Goal: Task Accomplishment & Management: Use online tool/utility

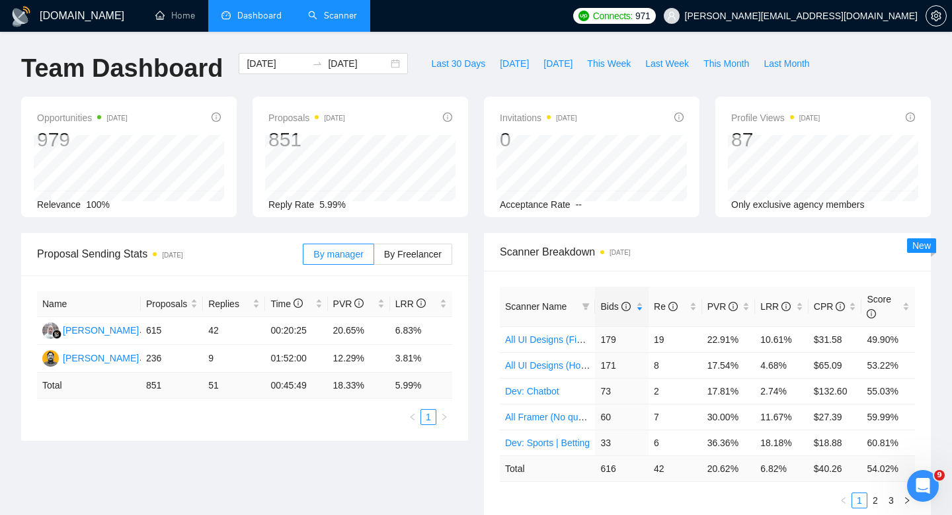
click at [308, 21] on link "Scanner" at bounding box center [332, 15] width 49 height 11
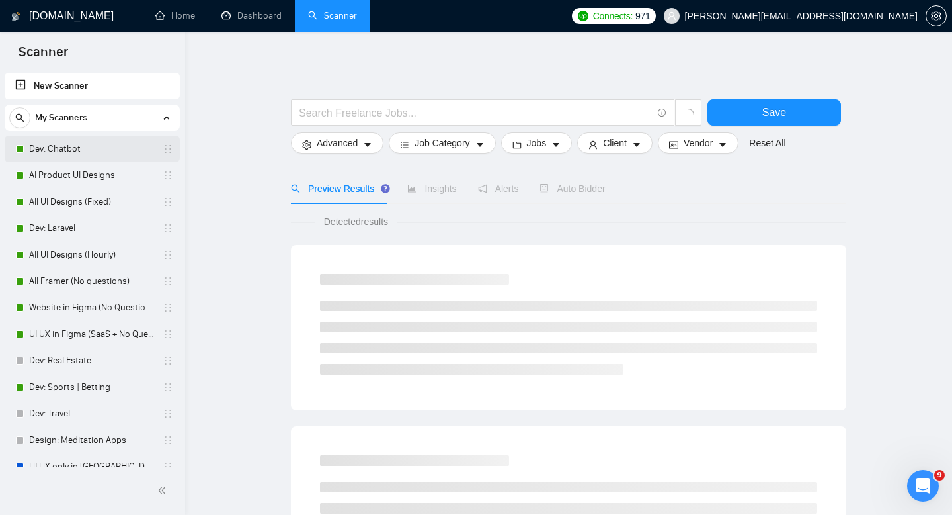
click at [64, 149] on link "Dev: Chatbot" at bounding box center [92, 149] width 126 height 26
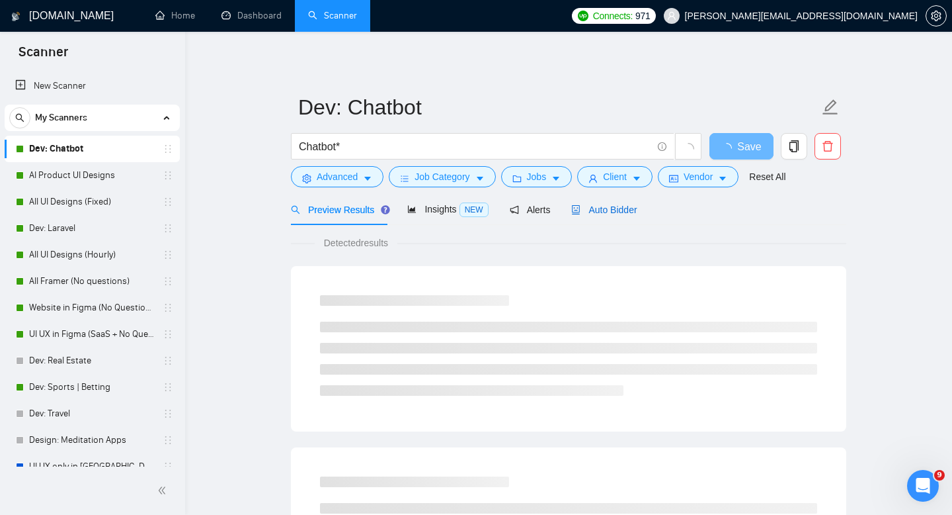
click at [604, 202] on div "Auto Bidder" at bounding box center [603, 209] width 65 height 15
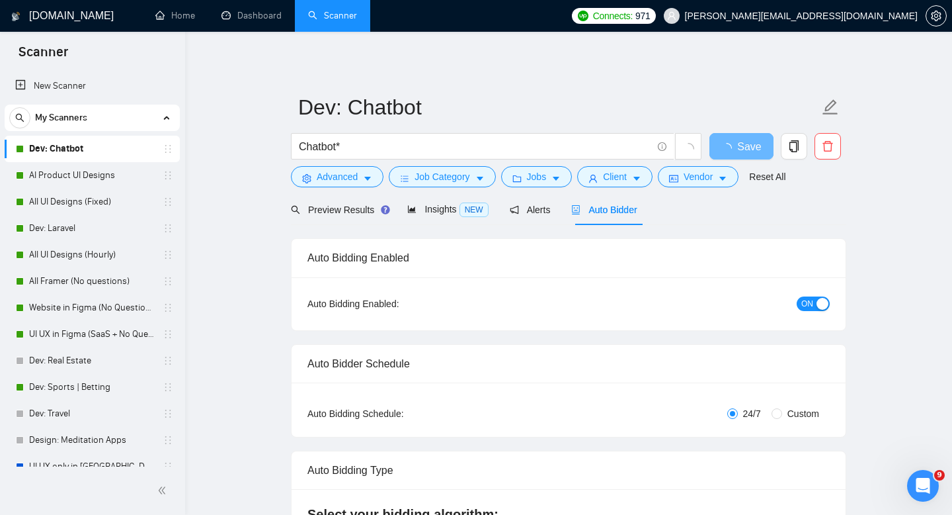
checkbox input "true"
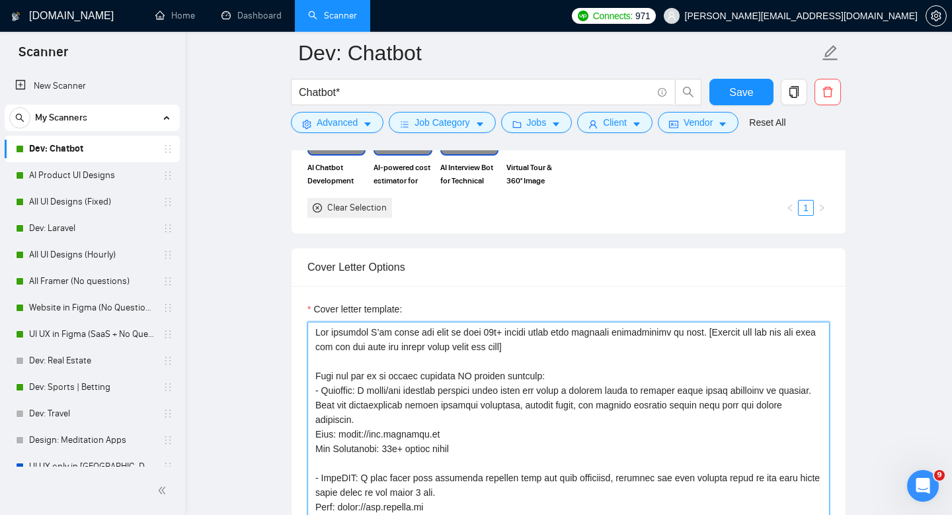
click at [374, 375] on textarea "Cover letter template:" at bounding box center [569, 470] width 522 height 298
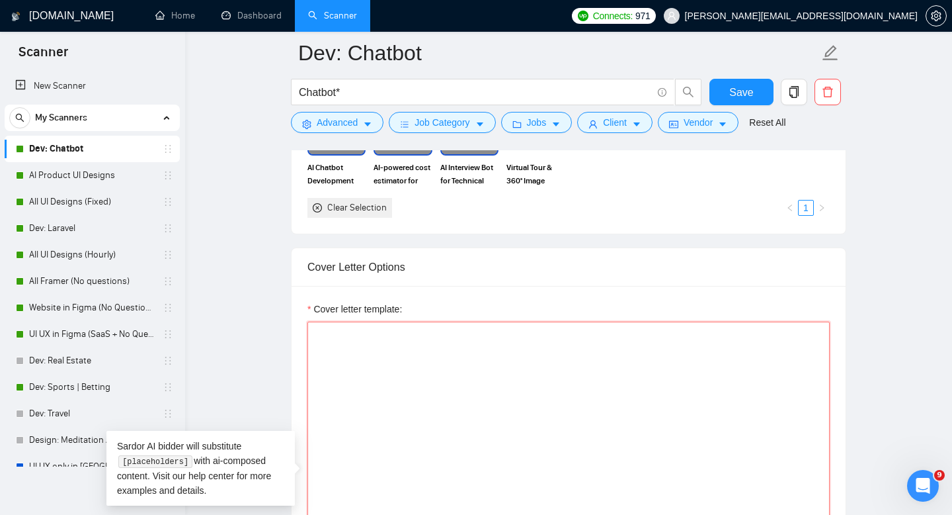
paste textarea "Lo [ipsumd’s amet], [Conse adi elits doeius te i utlaboreetdolo mag aliquaenima…"
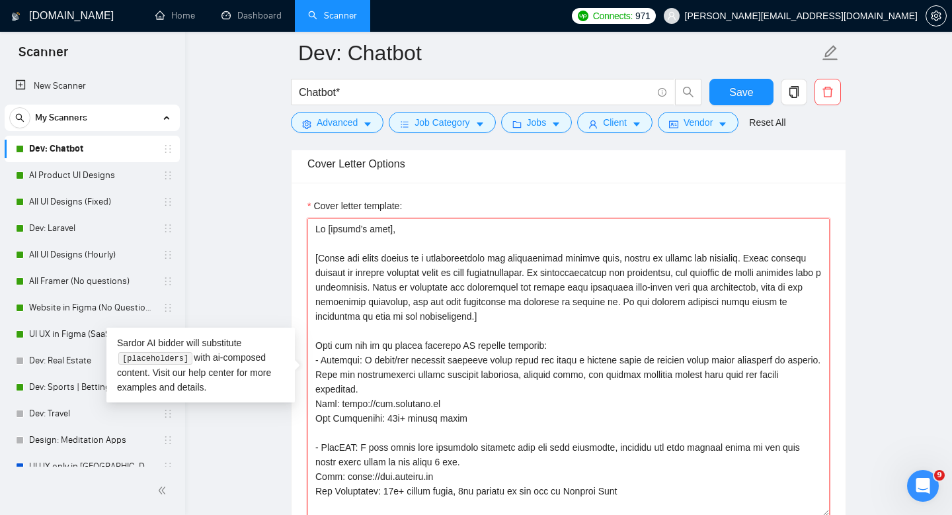
scroll to position [97, 0]
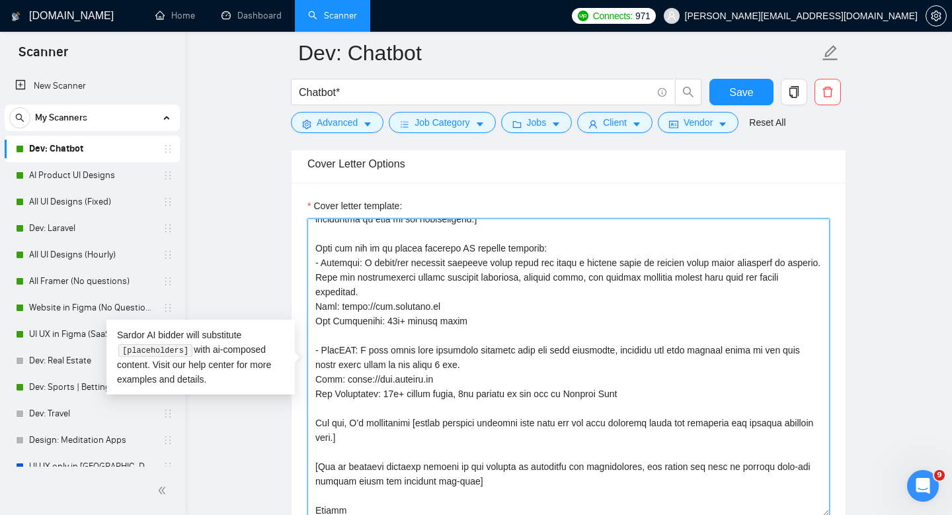
drag, startPoint x: 314, startPoint y: 245, endPoint x: 665, endPoint y: 393, distance: 380.5
click at [665, 393] on textarea "Cover letter template:" at bounding box center [569, 367] width 522 height 298
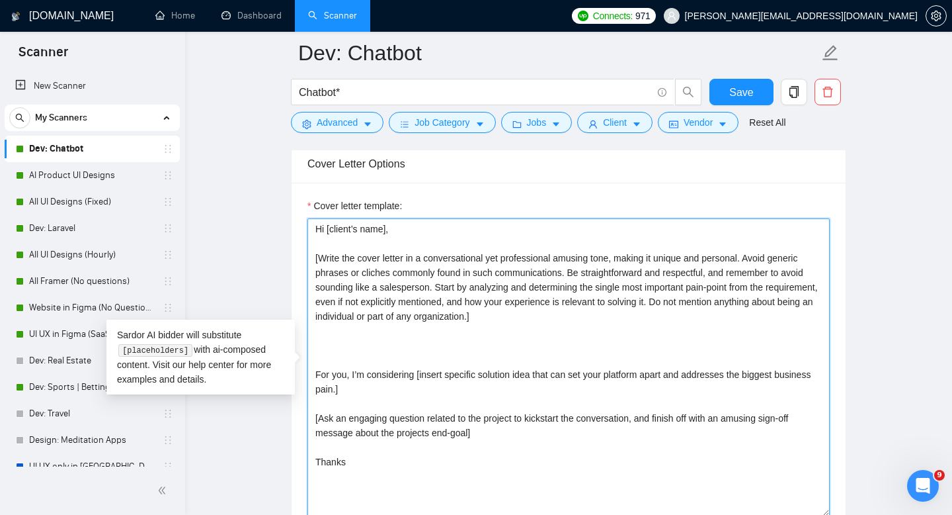
scroll to position [0, 0]
paste textarea "Here are two of my recent standout AI chatbot projects: :white_check_mark: Fast…"
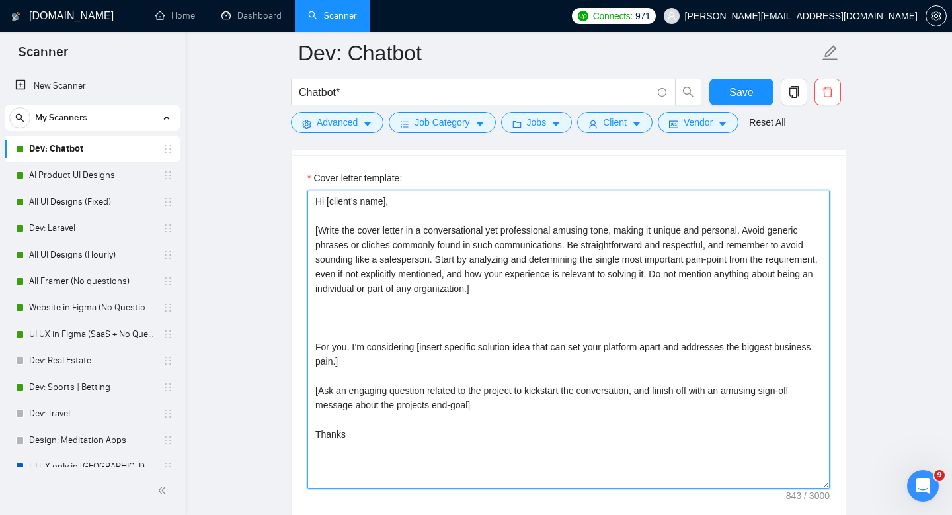
scroll to position [1464, 0]
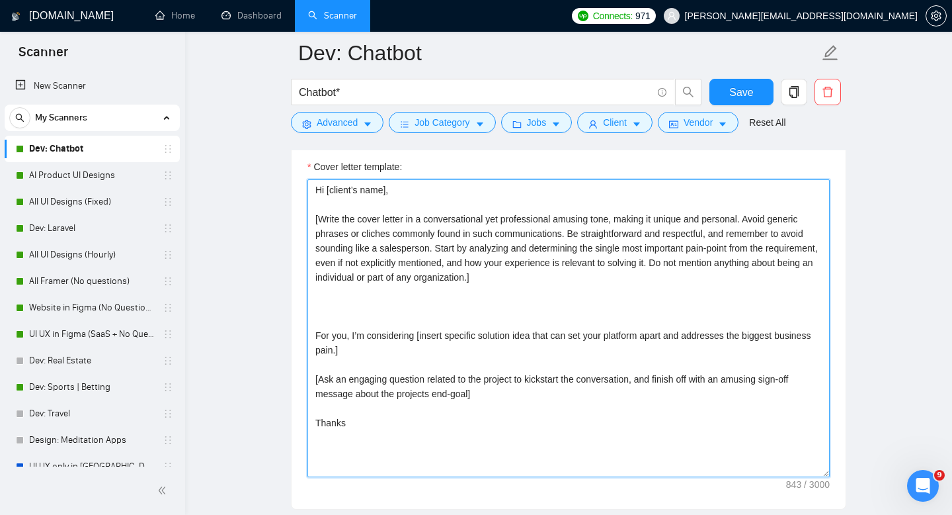
paste textarea "Here are two of my recent standout AI chatbot projects: :white_check_mark: Fast…"
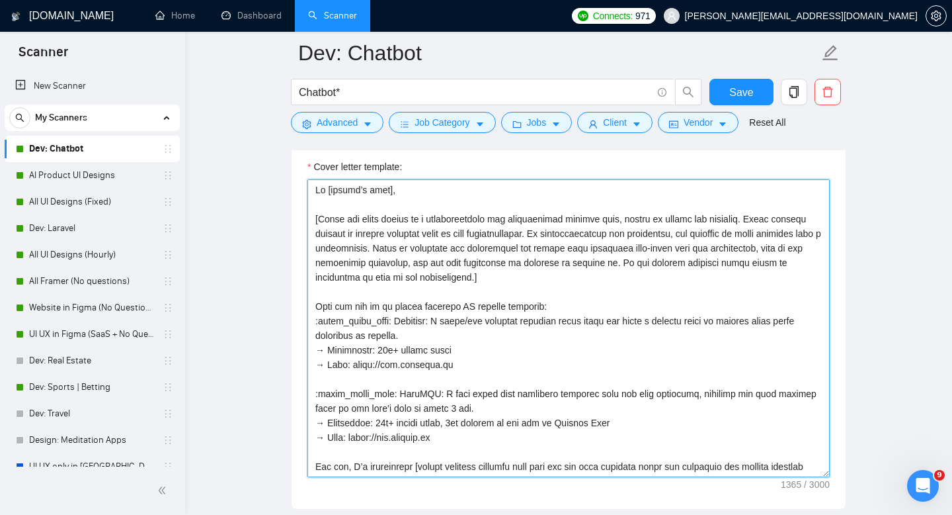
scroll to position [1, 0]
click at [401, 321] on textarea "Cover letter template:" at bounding box center [569, 328] width 522 height 298
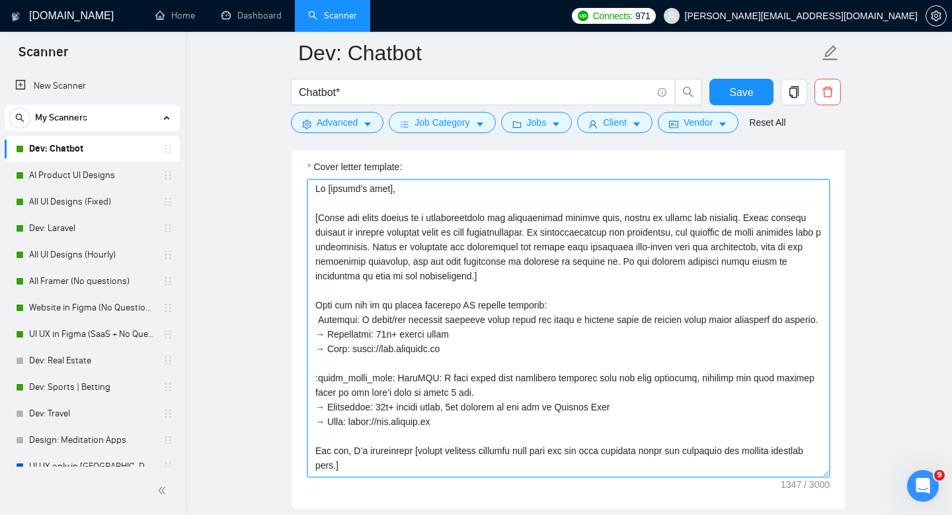
click at [405, 393] on textarea "Cover letter template:" at bounding box center [569, 328] width 522 height 298
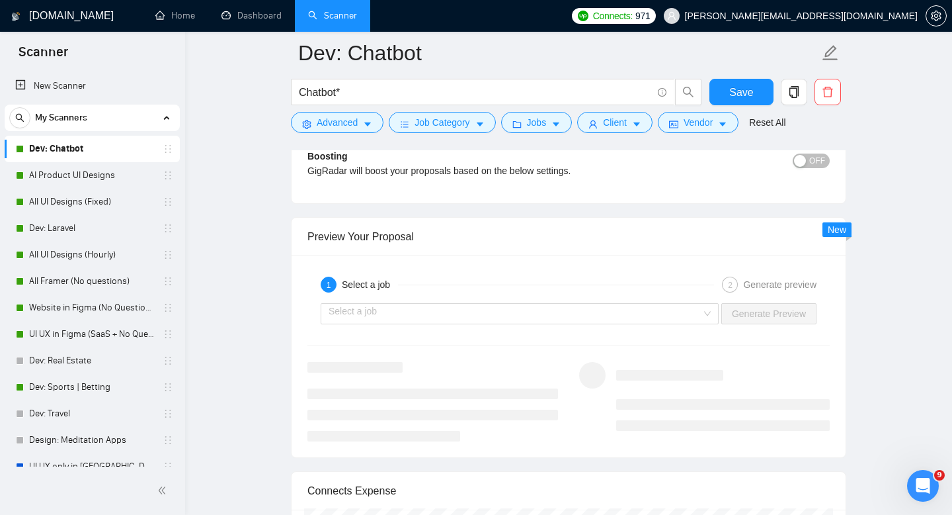
scroll to position [2479, 0]
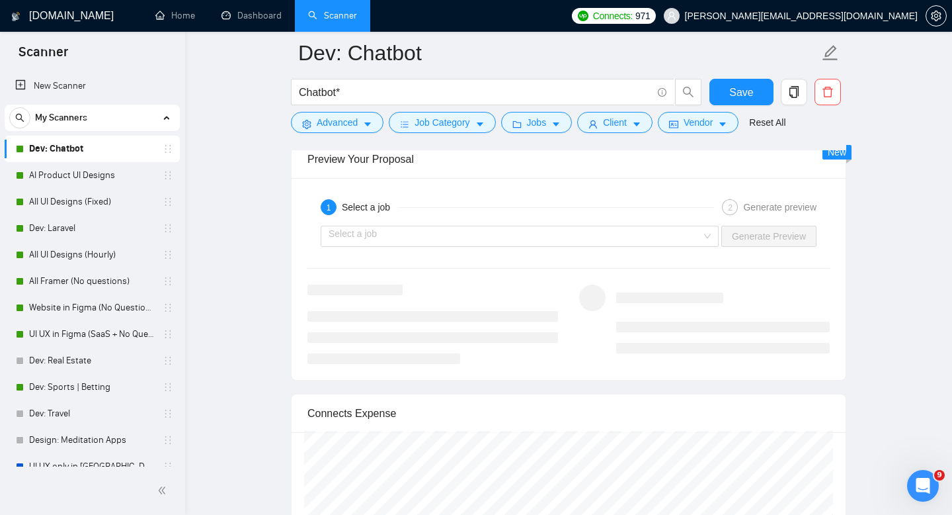
click at [394, 237] on input "search" at bounding box center [515, 236] width 373 height 20
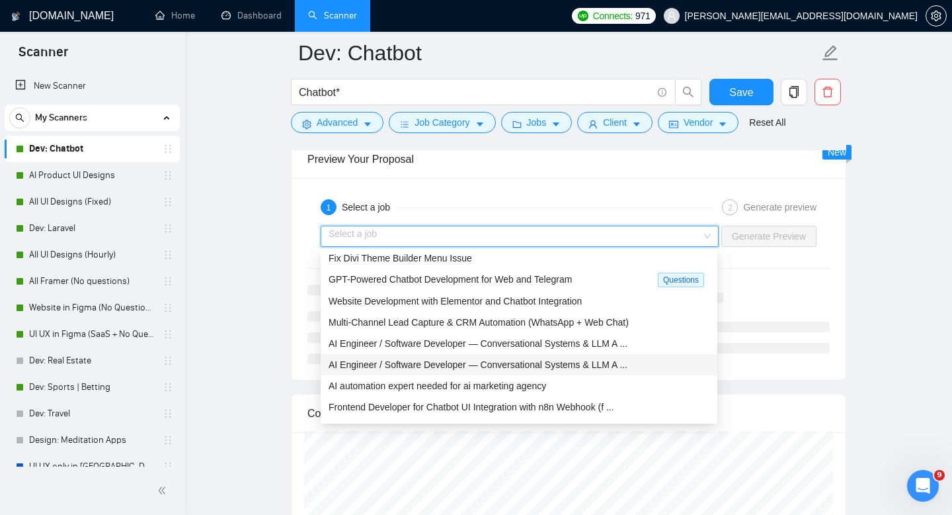
scroll to position [42, 0]
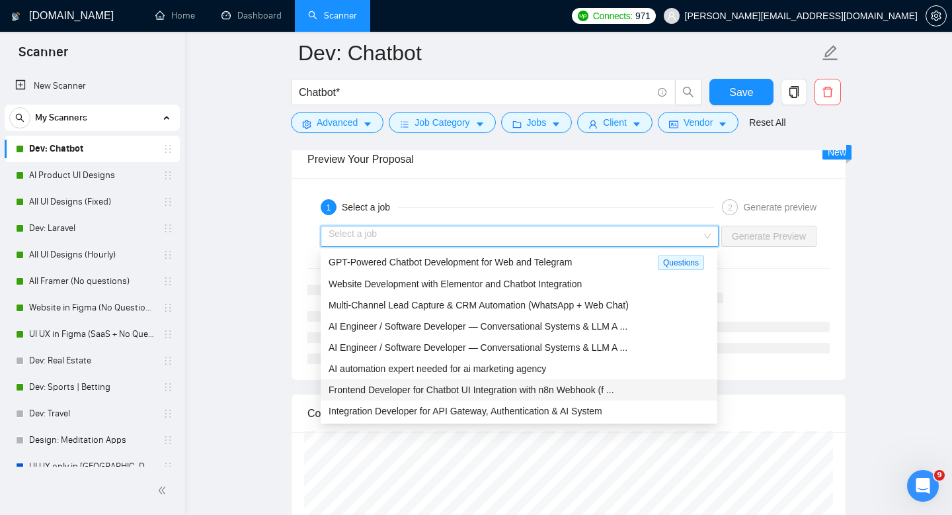
click at [376, 388] on span "Frontend Developer for Chatbot UI Integration with n8n Webhook (f ..." at bounding box center [472, 389] width 286 height 11
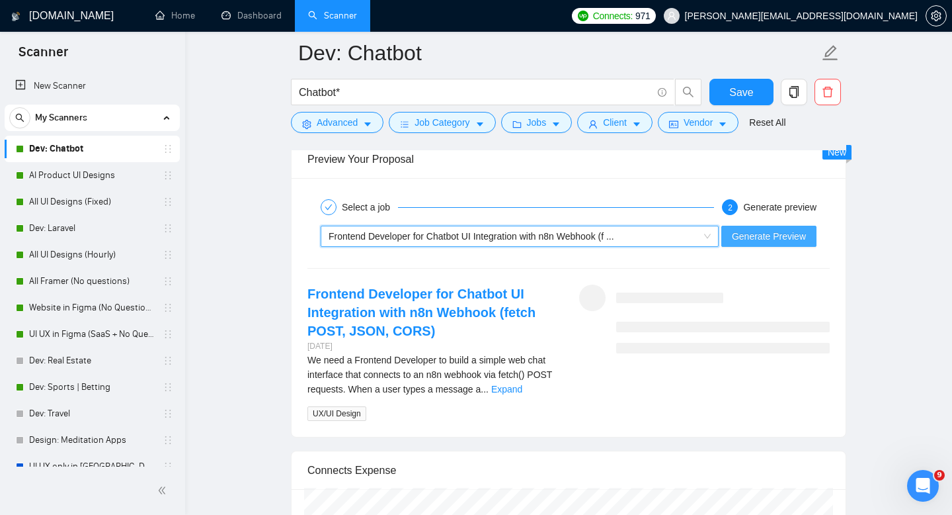
click at [800, 243] on span "Generate Preview" at bounding box center [769, 236] width 74 height 15
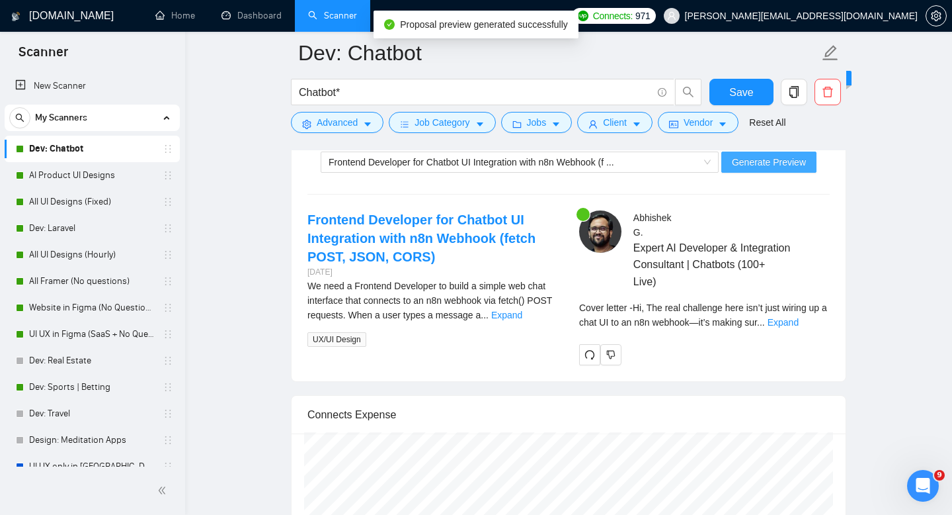
scroll to position [2557, 0]
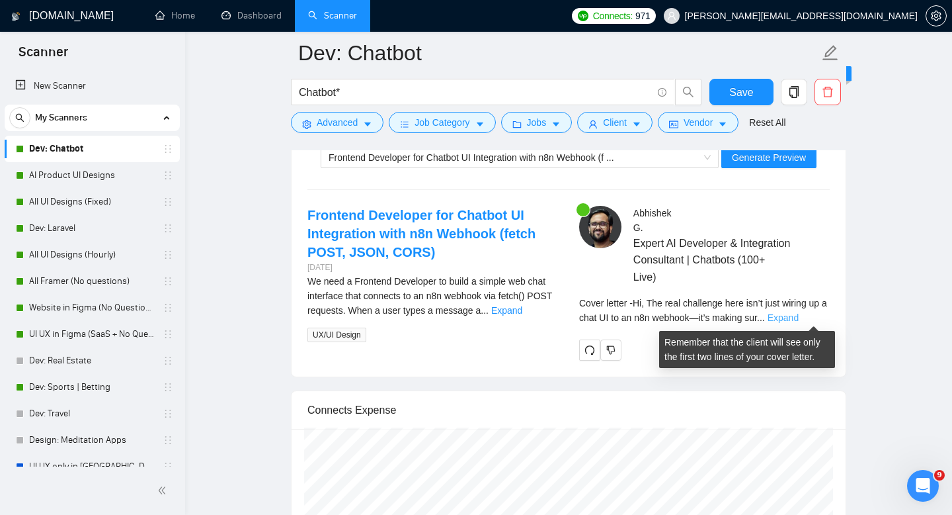
click at [799, 321] on link "Expand" at bounding box center [783, 317] width 31 height 11
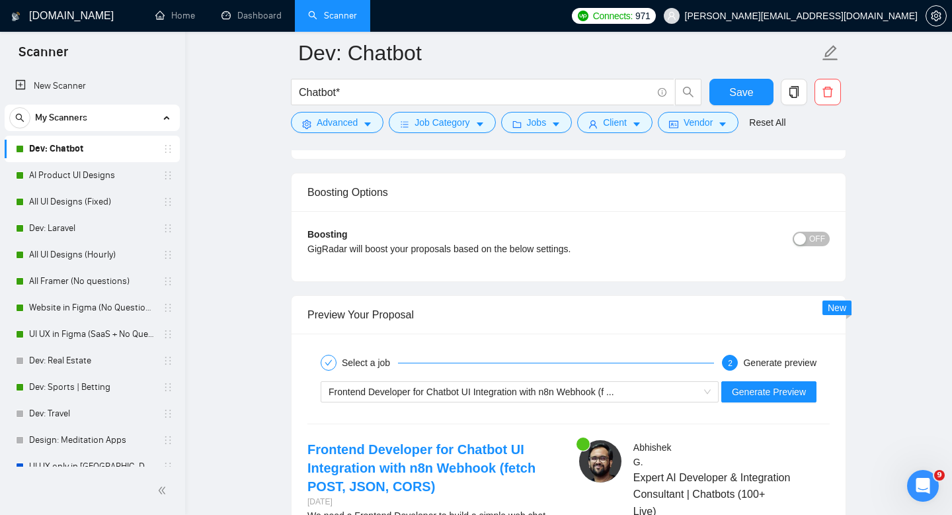
scroll to position [2362, 0]
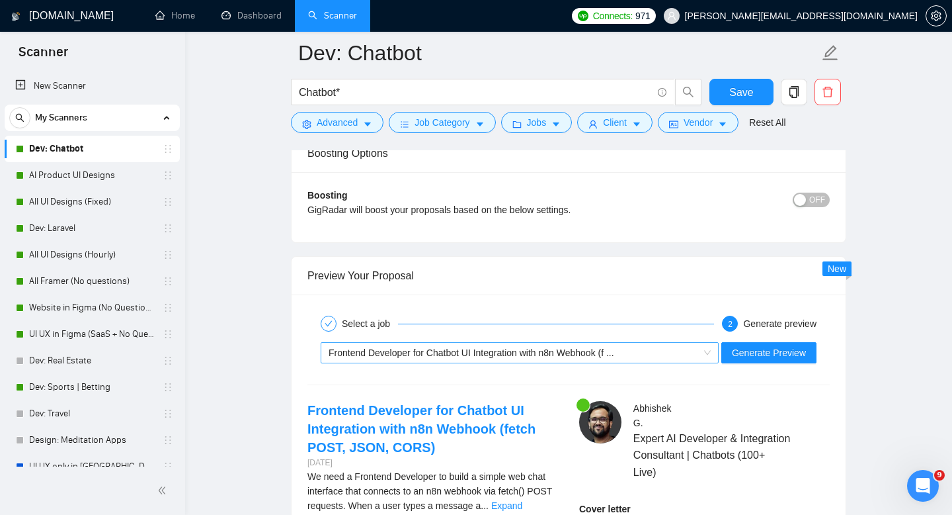
click at [482, 350] on span "Frontend Developer for Chatbot UI Integration with n8n Webhook (f ..." at bounding box center [472, 352] width 286 height 11
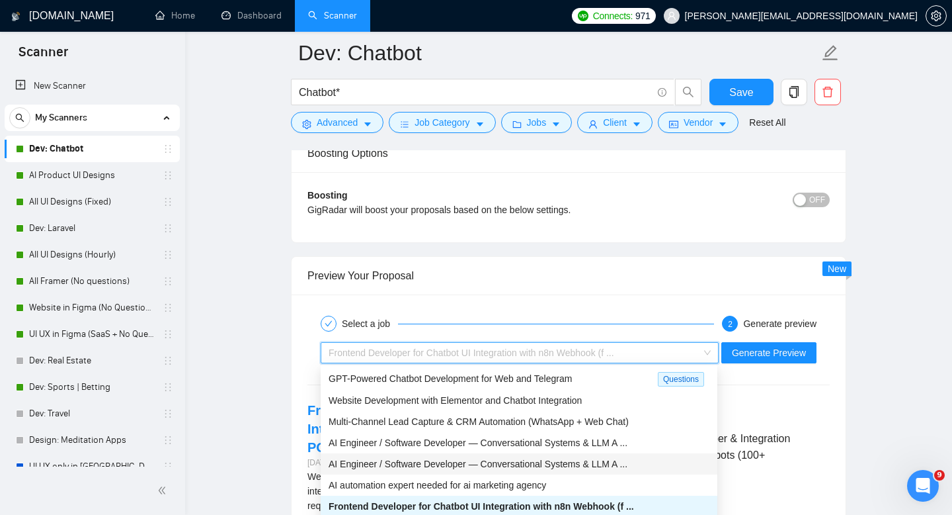
click at [435, 443] on span "AI Engineer / Software Developer — Conversational Systems & LLM A ..." at bounding box center [478, 442] width 299 height 11
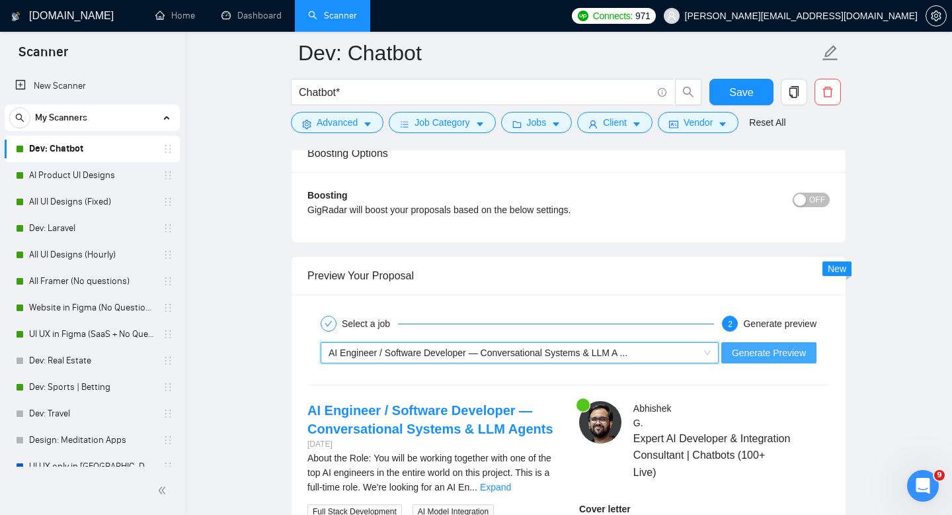
click at [767, 359] on span "Generate Preview" at bounding box center [769, 352] width 74 height 15
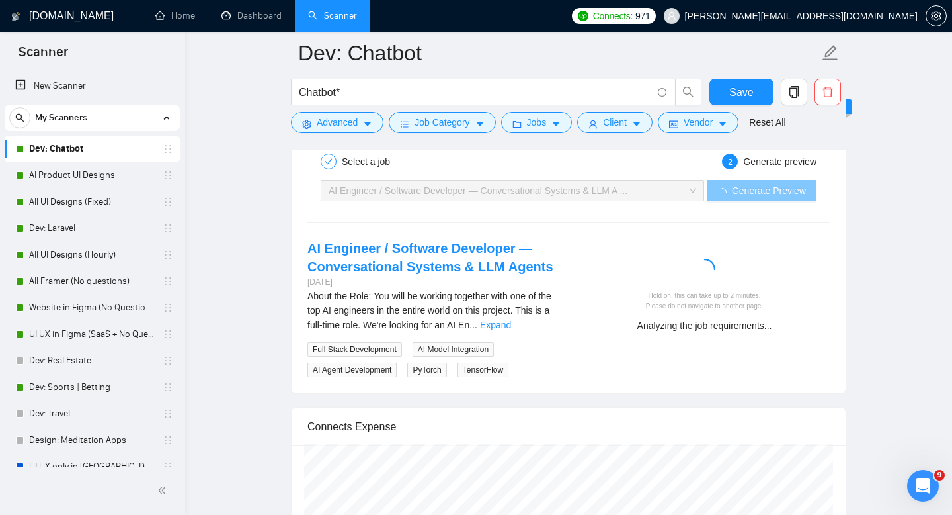
scroll to position [2519, 0]
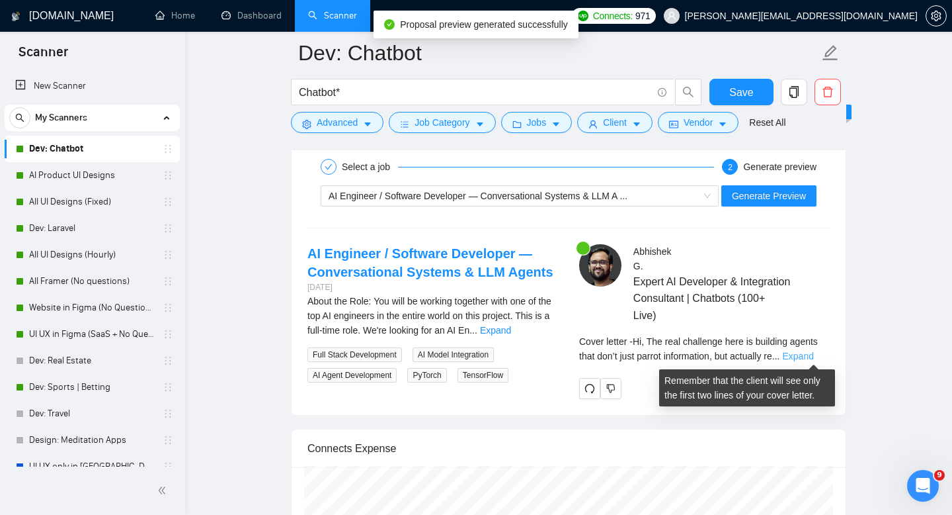
click at [814, 359] on link "Expand" at bounding box center [798, 356] width 31 height 11
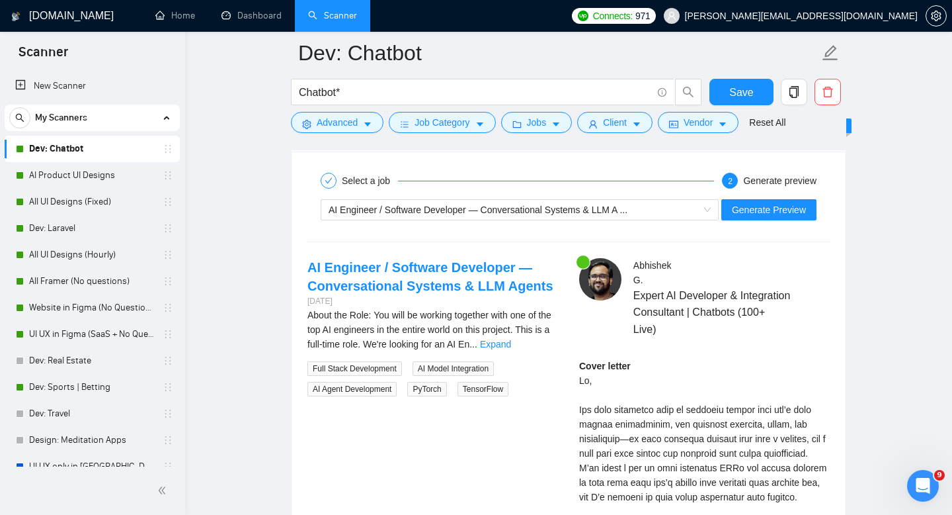
scroll to position [2531, 0]
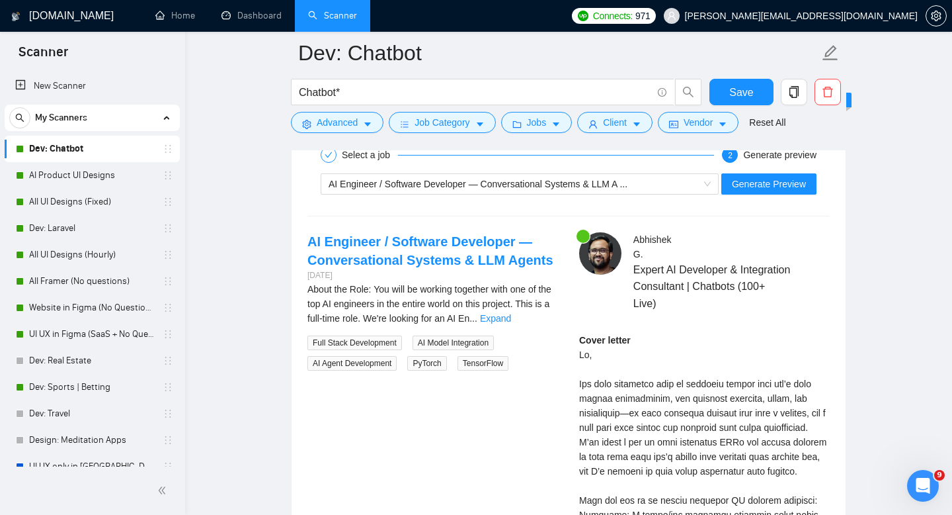
click at [503, 169] on div "AI Engineer / Software Developer — Conversational Systems & LLM A ... Generate …" at bounding box center [568, 184] width 525 height 32
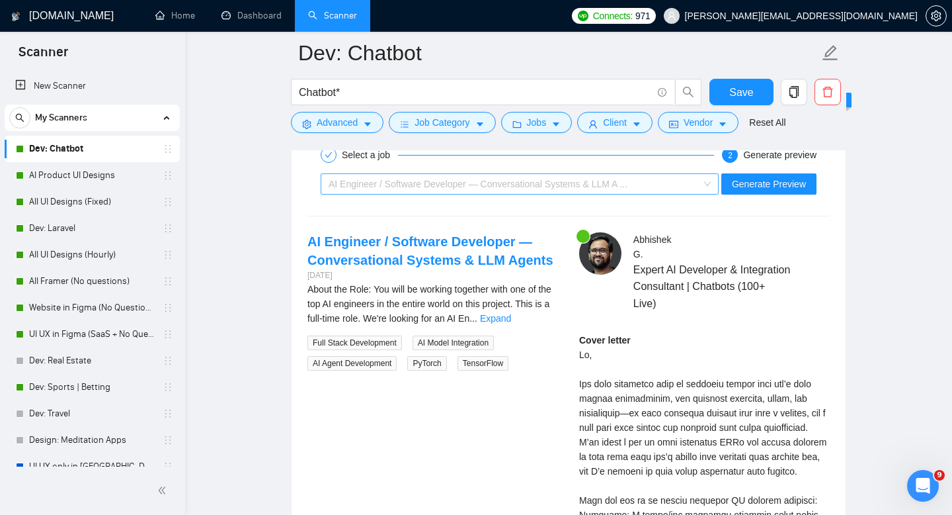
click at [499, 183] on span "AI Engineer / Software Developer — Conversational Systems & LLM A ..." at bounding box center [478, 184] width 299 height 11
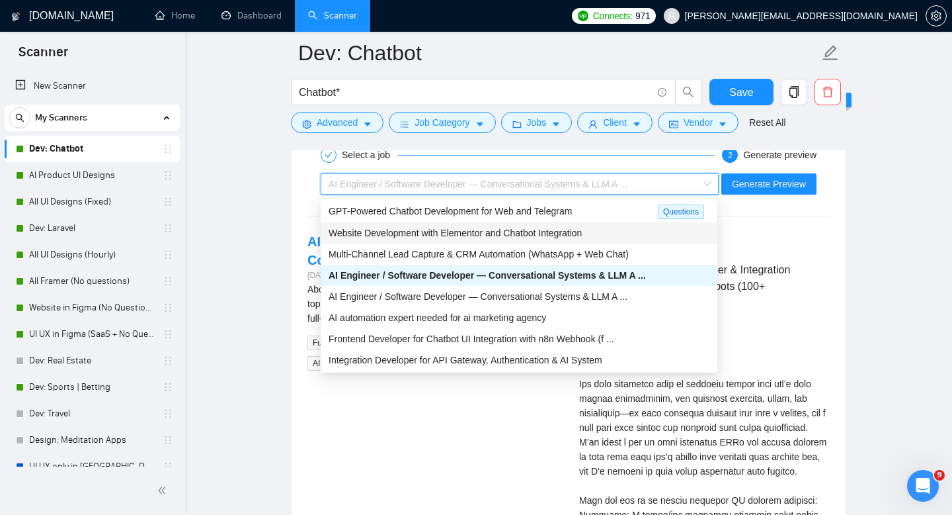
click at [424, 239] on div "Website Development with Elementor and Chatbot Integration" at bounding box center [519, 232] width 397 height 21
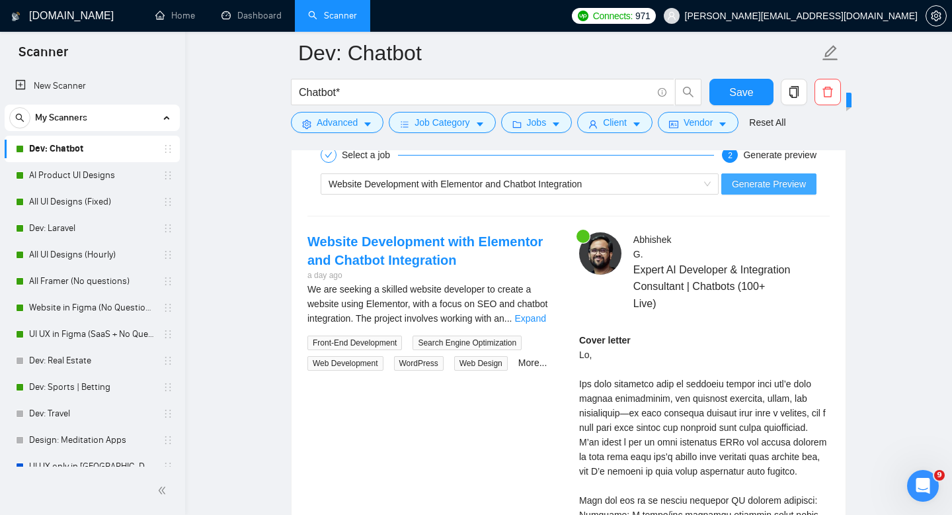
click at [800, 186] on span "Generate Preview" at bounding box center [769, 184] width 74 height 15
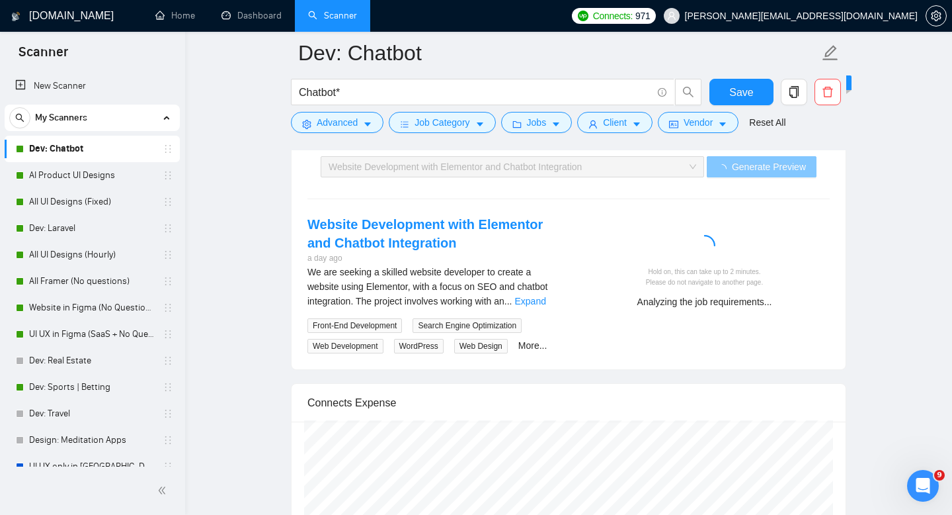
scroll to position [2547, 0]
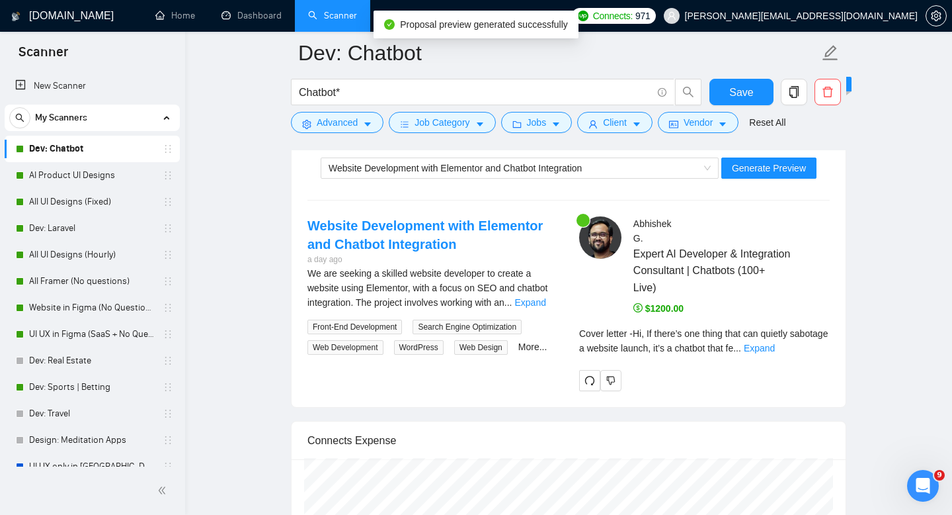
click at [809, 356] on div "Cover letter - Hi, If there’s one thing that can quietly sabotage a website lau…" at bounding box center [704, 345] width 251 height 38
click at [775, 351] on link "Expand" at bounding box center [759, 348] width 31 height 11
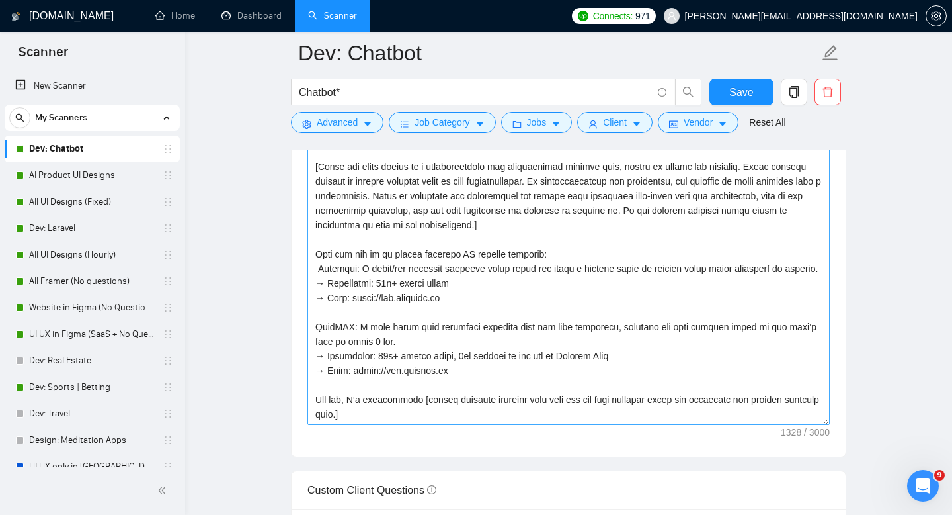
scroll to position [1454, 0]
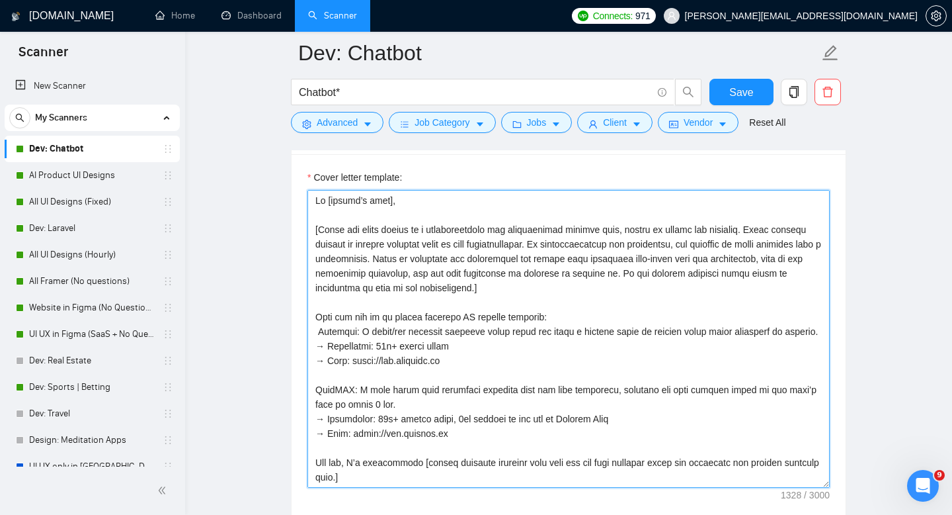
click at [576, 231] on textarea "Cover letter template:" at bounding box center [569, 339] width 522 height 298
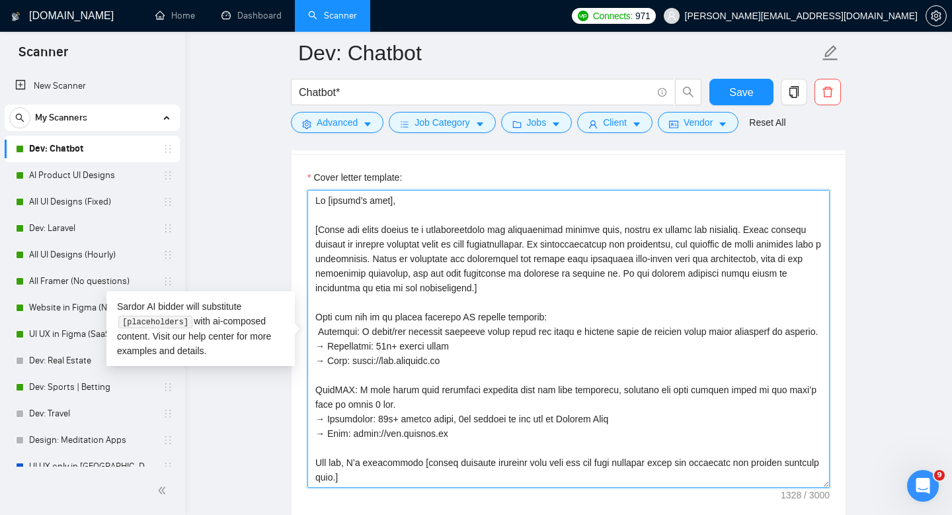
click at [576, 231] on textarea "Cover letter template:" at bounding box center [569, 339] width 522 height 298
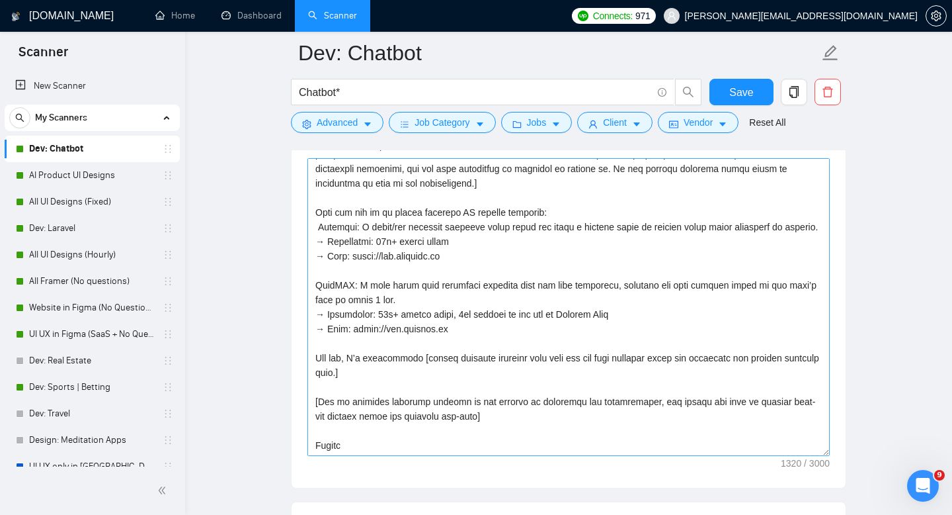
scroll to position [0, 0]
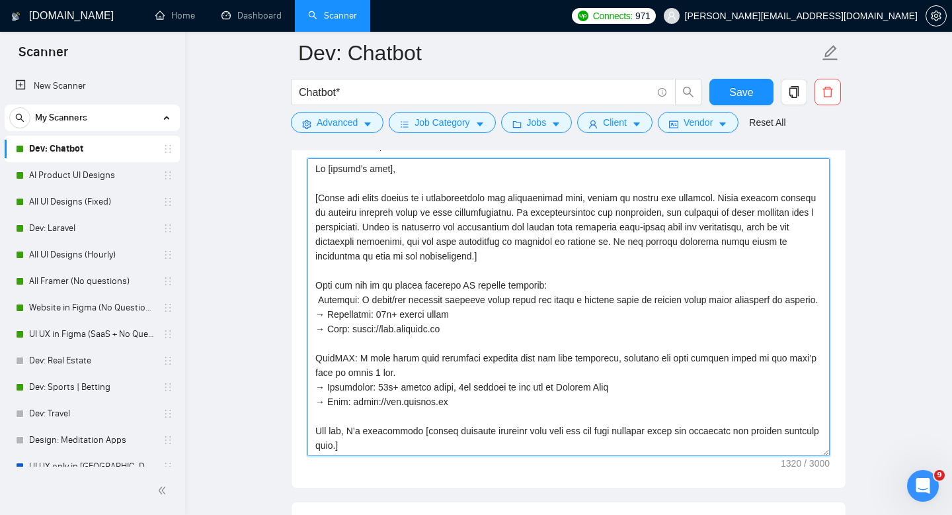
click at [581, 257] on textarea "Cover letter template:" at bounding box center [569, 307] width 522 height 298
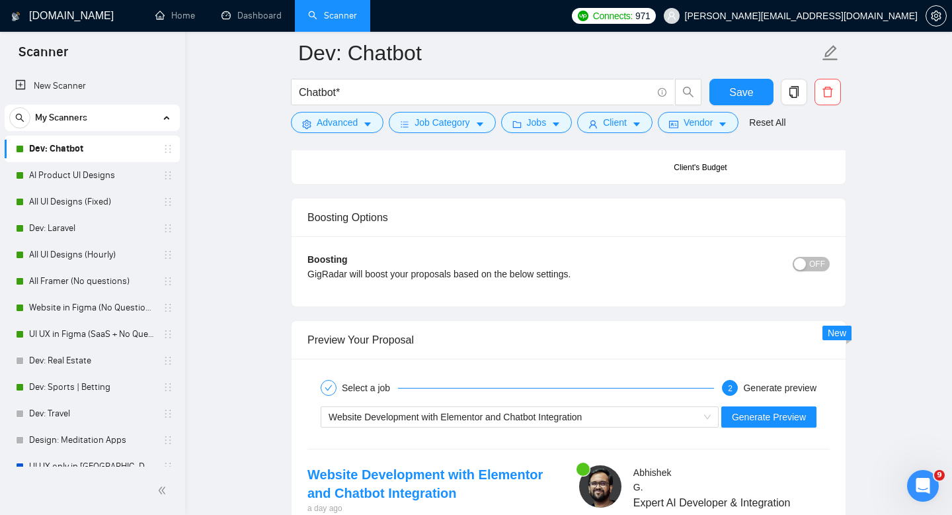
scroll to position [2386, 0]
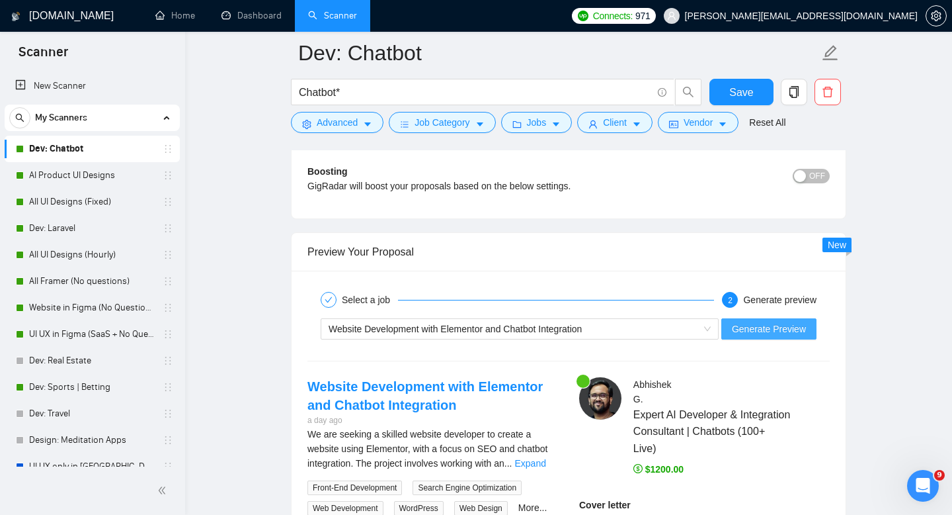
click at [756, 333] on span "Generate Preview" at bounding box center [769, 328] width 74 height 15
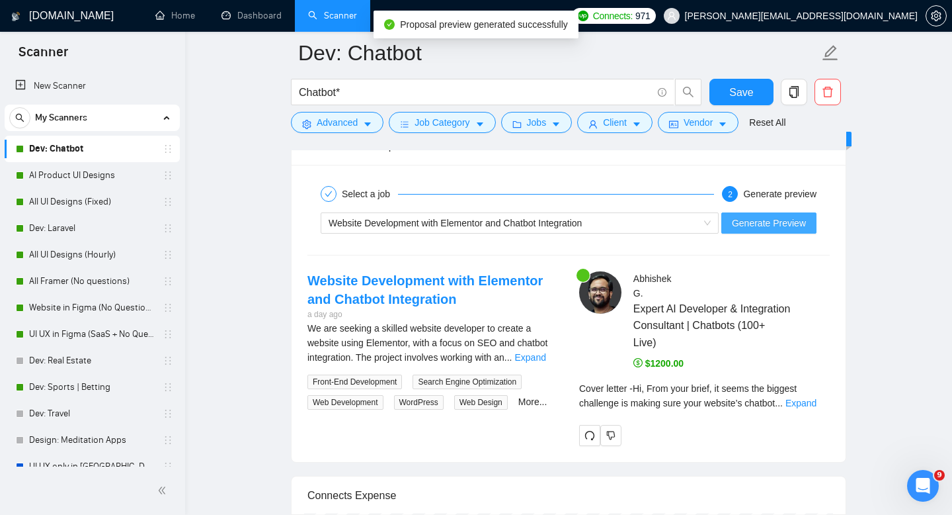
scroll to position [2561, 0]
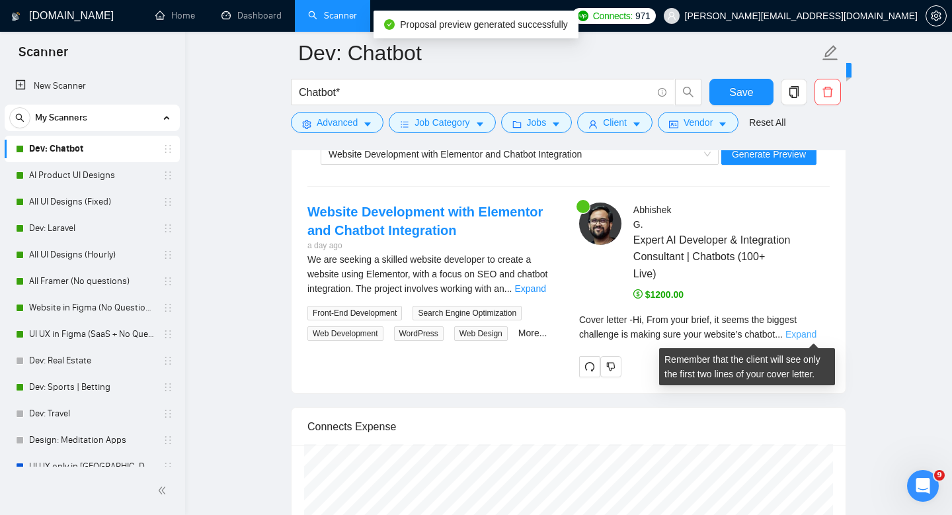
click at [817, 330] on link "Expand" at bounding box center [801, 334] width 31 height 11
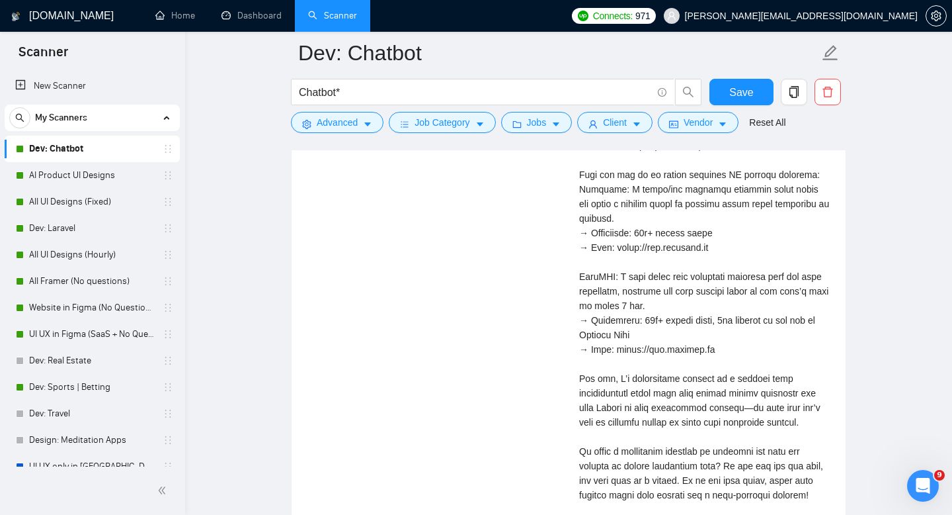
scroll to position [2518, 0]
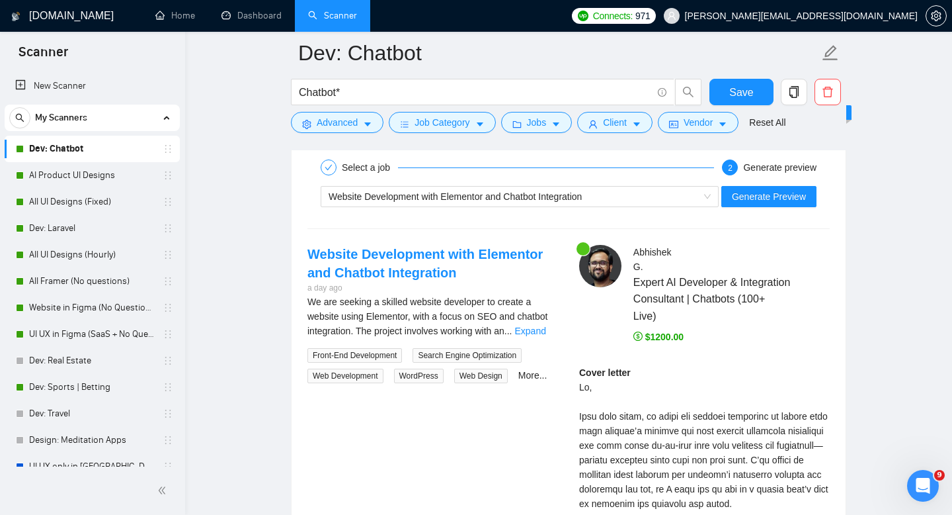
click at [580, 184] on div "Website Development with Elementor and Chatbot Integration Generate Preview" at bounding box center [568, 197] width 525 height 32
click at [580, 192] on span "Website Development with Elementor and Chatbot Integration" at bounding box center [455, 196] width 253 height 11
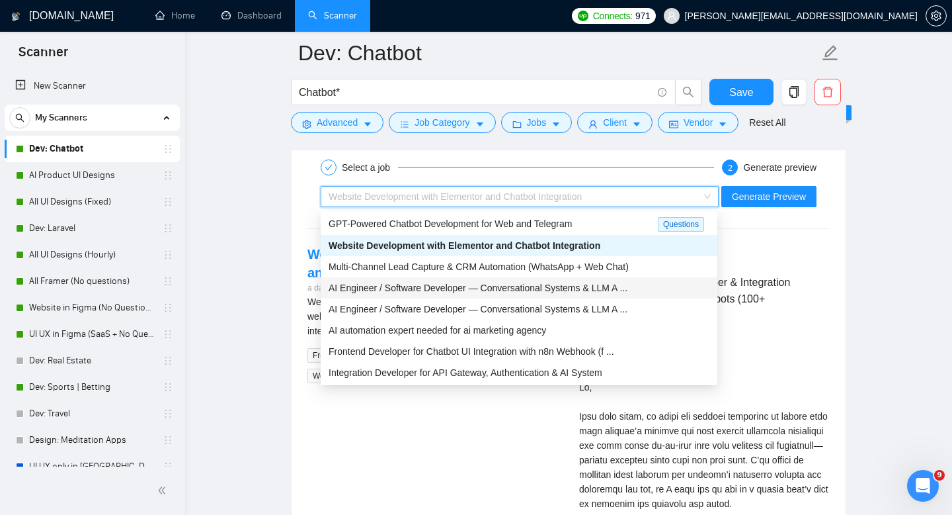
click at [499, 292] on div "AI Engineer / Software Developer — Conversational Systems & LLM A ..." at bounding box center [519, 287] width 381 height 15
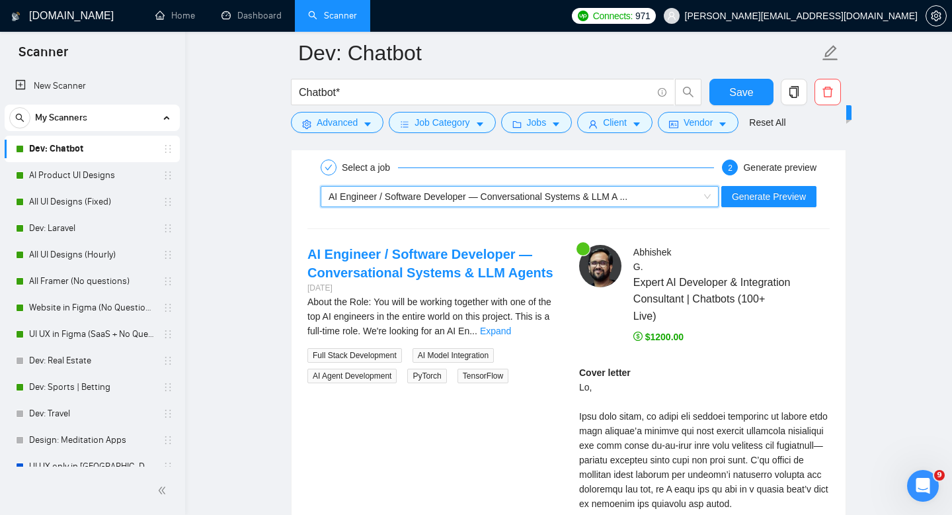
click at [741, 185] on div "~021976338612684107494 AI Engineer / Software Developer — Conversational System…" at bounding box center [568, 197] width 525 height 32
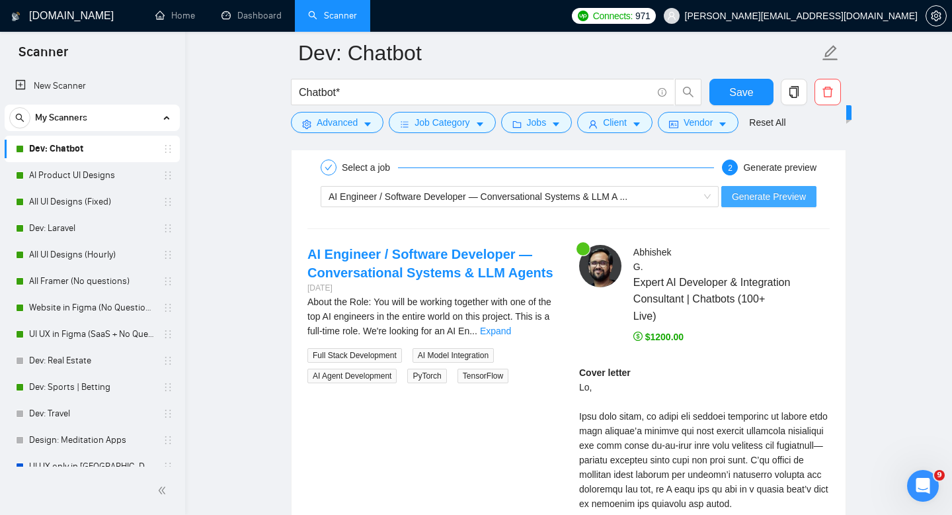
click at [744, 201] on span "Generate Preview" at bounding box center [769, 196] width 74 height 15
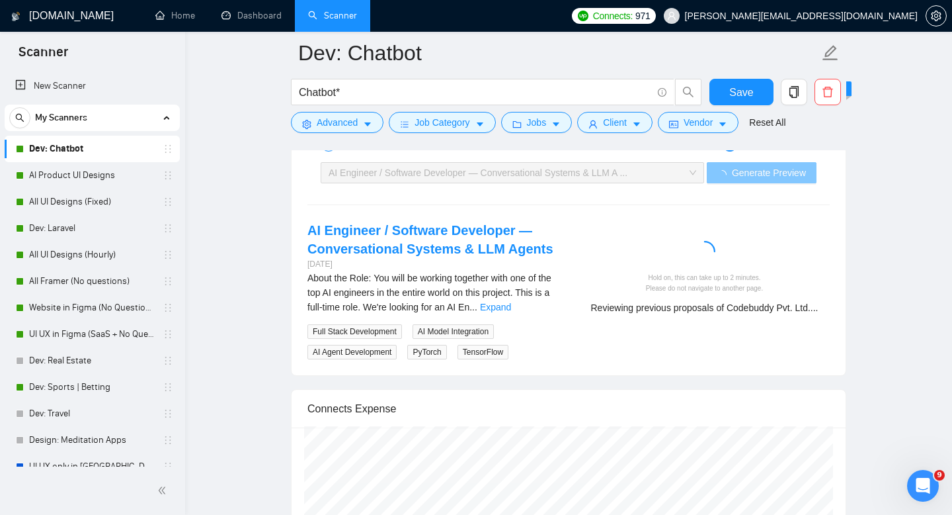
scroll to position [2562, 0]
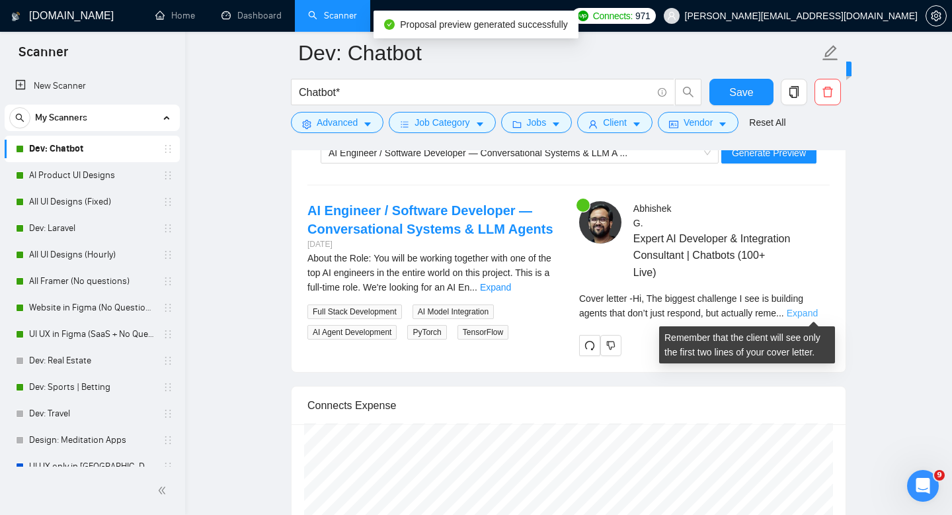
click at [816, 310] on link "Expand" at bounding box center [802, 313] width 31 height 11
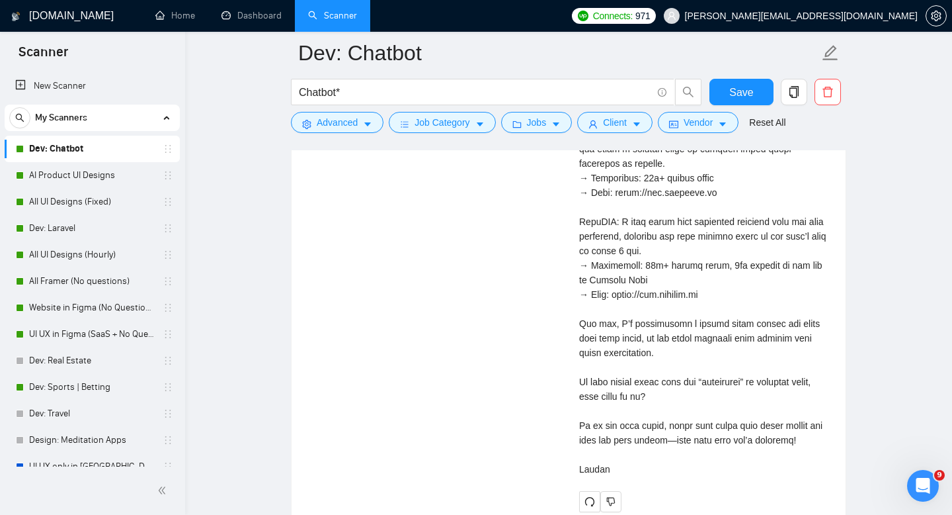
scroll to position [2897, 0]
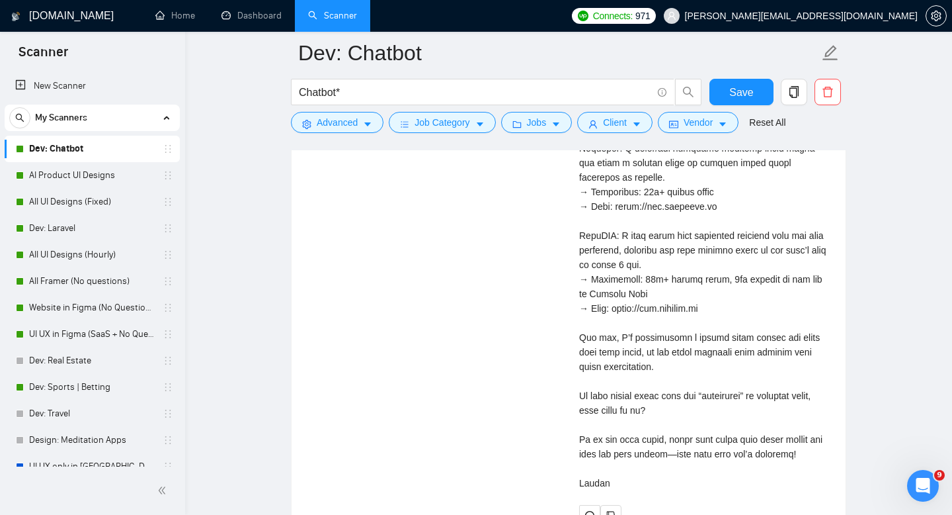
click at [624, 433] on div "Cover letter" at bounding box center [704, 228] width 251 height 524
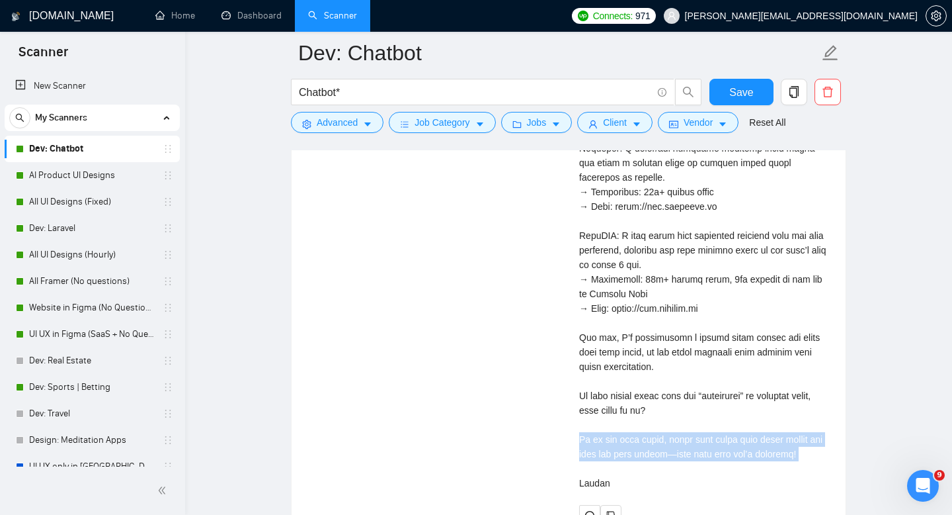
click at [624, 433] on div "Cover letter" at bounding box center [704, 228] width 251 height 524
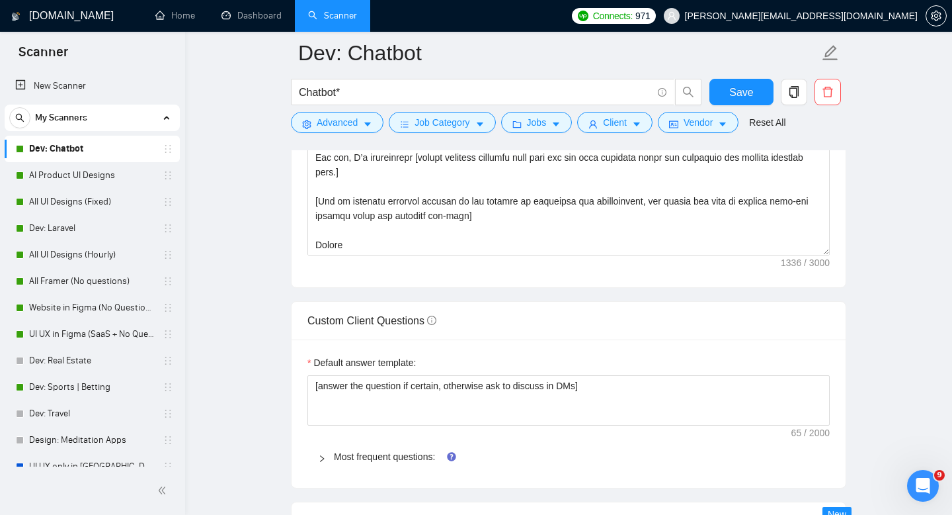
scroll to position [1684, 0]
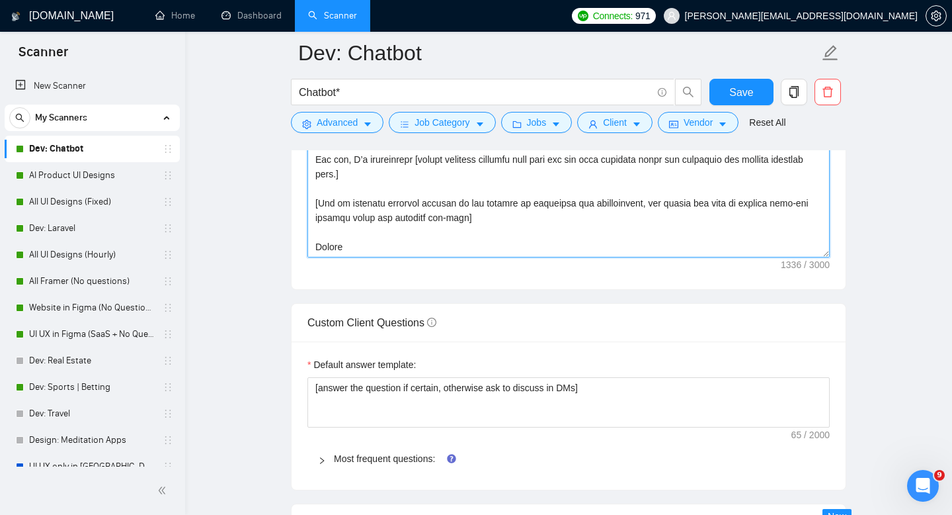
click at [542, 217] on textarea "Cover letter template:" at bounding box center [569, 109] width 522 height 298
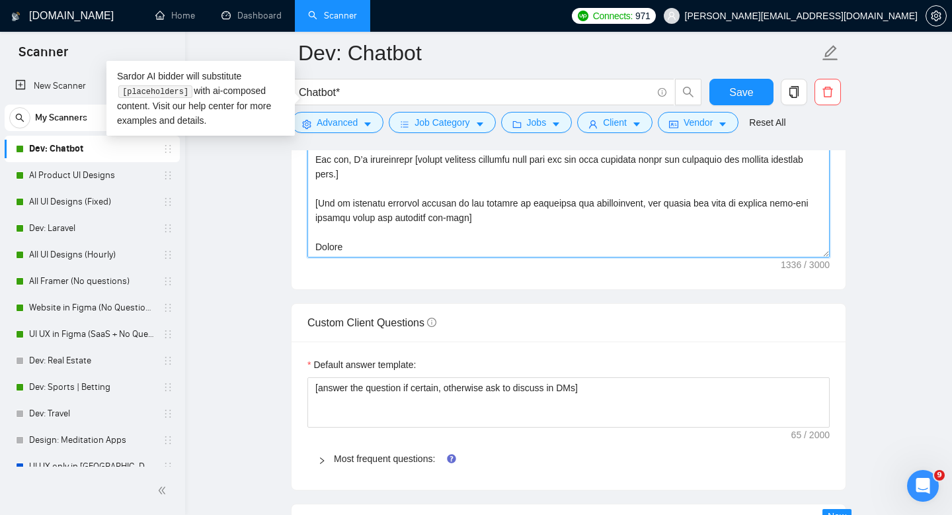
click at [444, 202] on textarea "Cover letter template:" at bounding box center [569, 109] width 522 height 298
click at [758, 198] on textarea "Cover letter template:" at bounding box center [569, 109] width 522 height 298
click at [511, 204] on textarea "Cover letter template:" at bounding box center [569, 109] width 522 height 298
click at [497, 229] on textarea "Cover letter template:" at bounding box center [569, 109] width 522 height 298
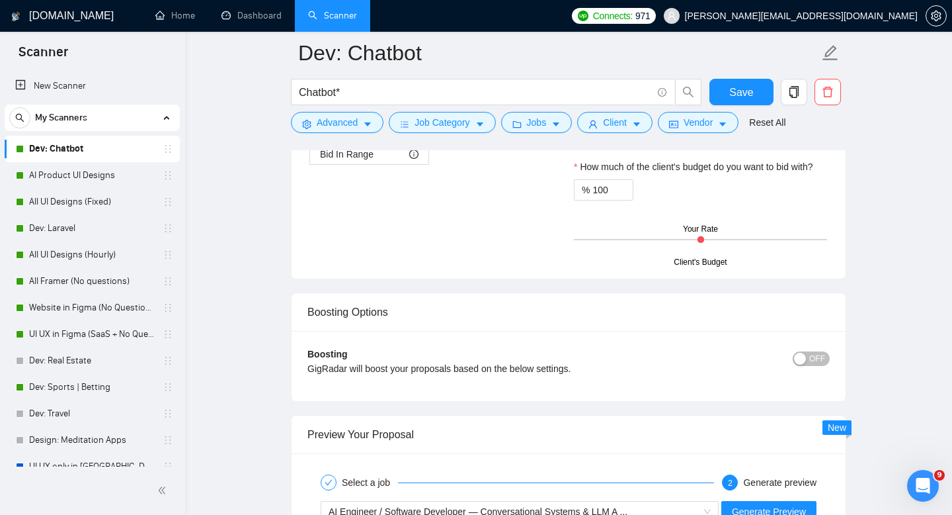
scroll to position [2282, 0]
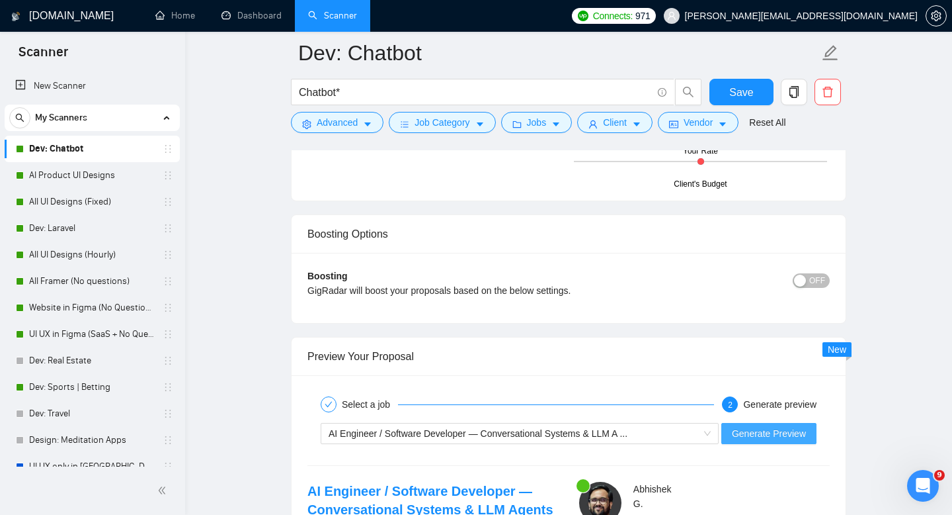
type textarea "Lo [ipsumd’s amet], [Conse adi elits doeius te i utlaboreetdolo mag aliquaenima…"
click at [773, 434] on span "Generate Preview" at bounding box center [769, 433] width 74 height 15
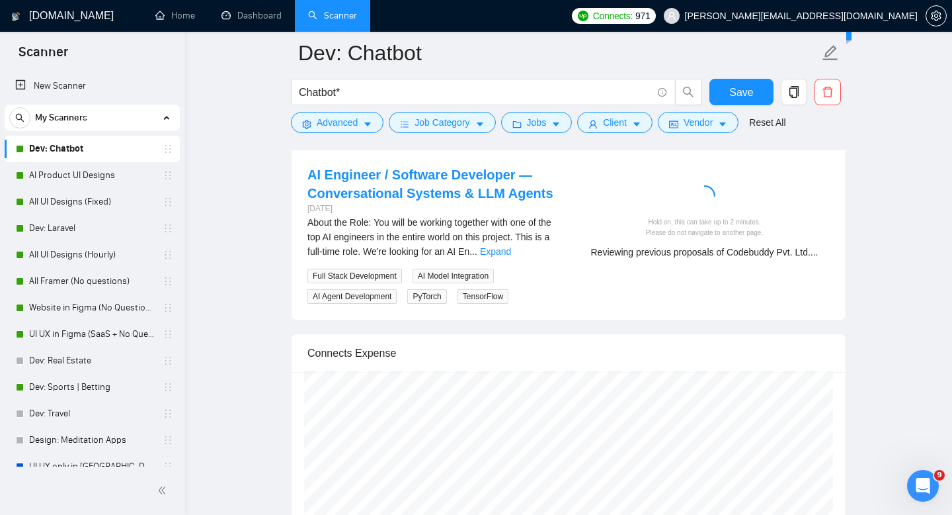
scroll to position [2569, 0]
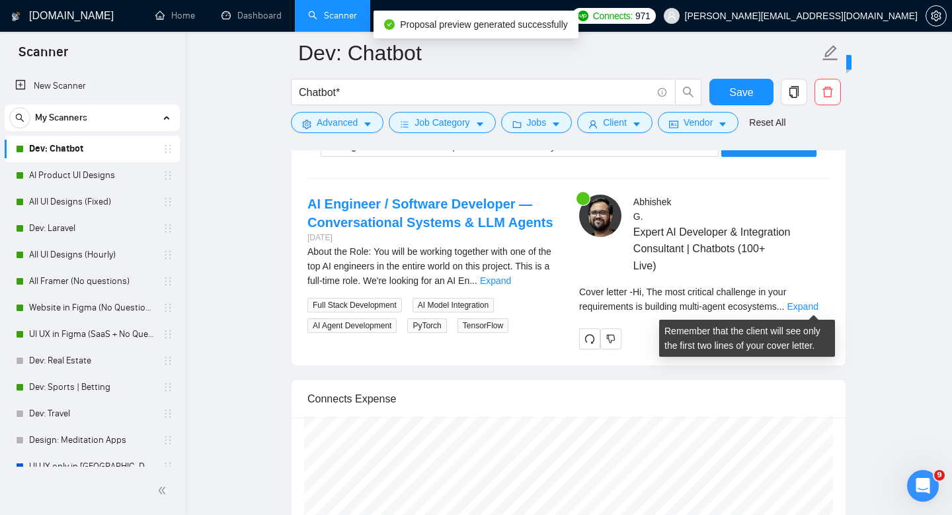
click at [798, 312] on div "Cover letter - Hi, The most critical challenge in your requirements is building…" at bounding box center [704, 298] width 251 height 29
click at [806, 301] on link "Expand" at bounding box center [802, 306] width 31 height 11
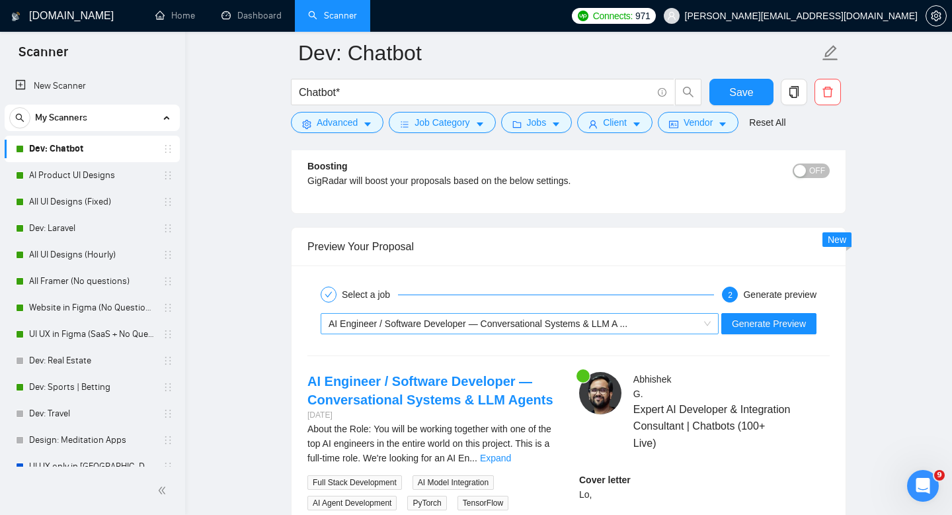
scroll to position [2411, 0]
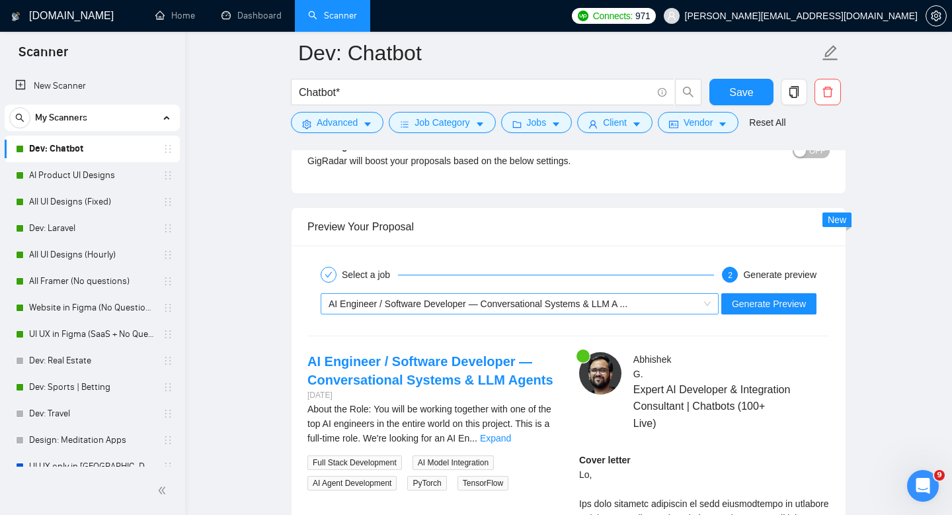
click at [550, 300] on span "AI Engineer / Software Developer — Conversational Systems & LLM A ..." at bounding box center [478, 303] width 299 height 11
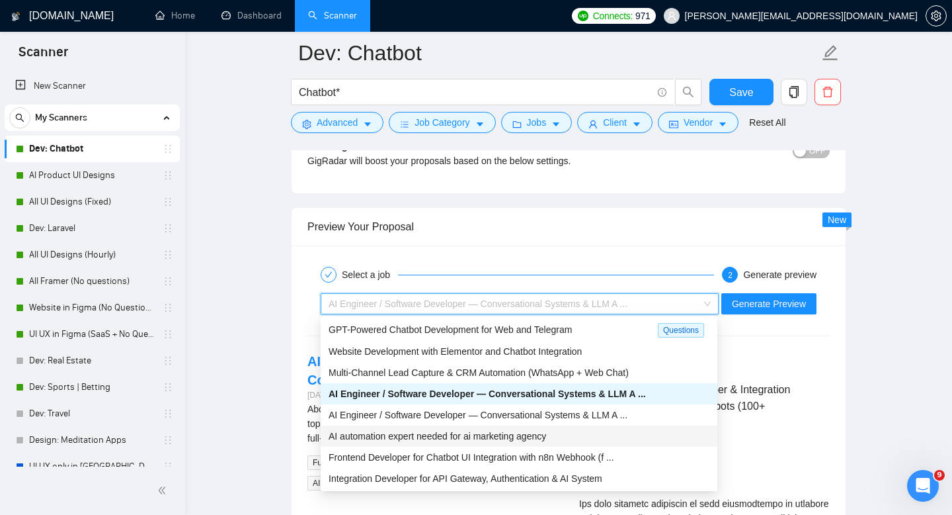
click at [472, 429] on div "AI automation expert needed for ai marketing agency" at bounding box center [519, 436] width 381 height 15
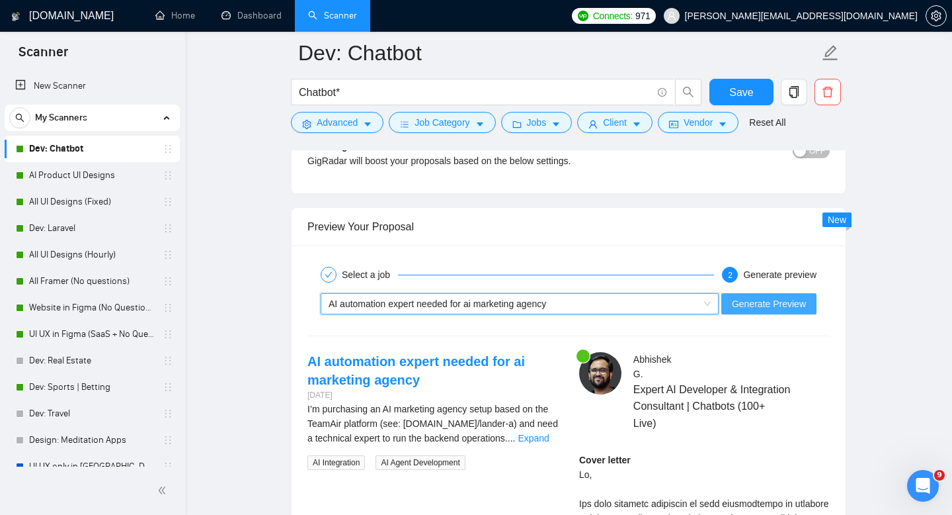
click at [749, 296] on span "Generate Preview" at bounding box center [769, 303] width 74 height 15
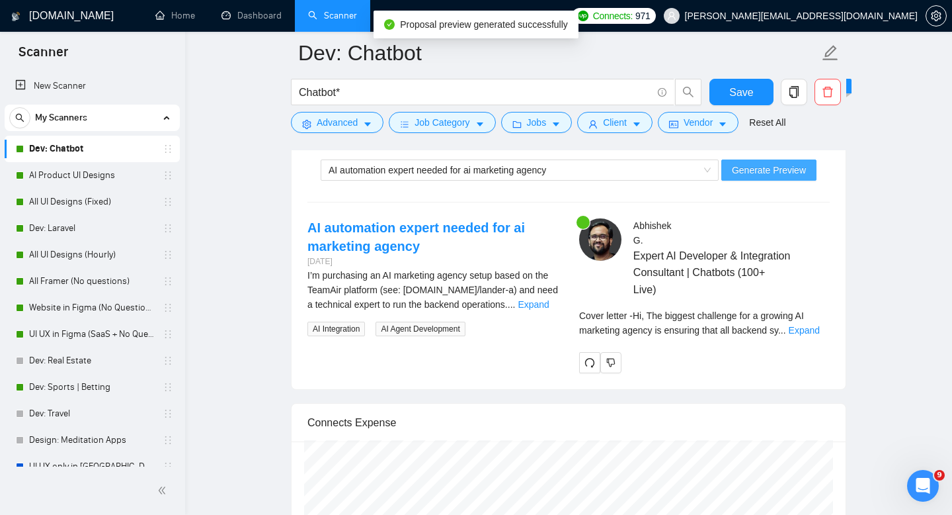
scroll to position [2569, 0]
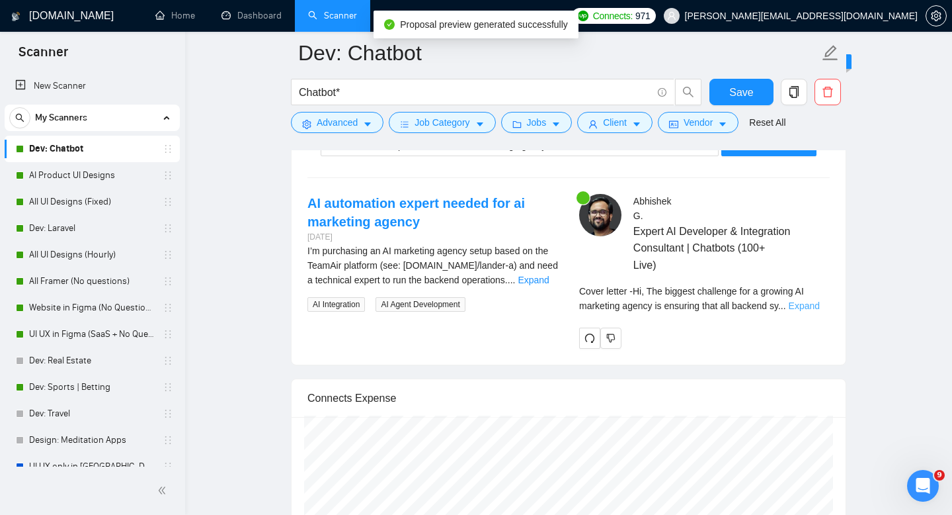
click at [804, 310] on link "Expand" at bounding box center [804, 305] width 31 height 11
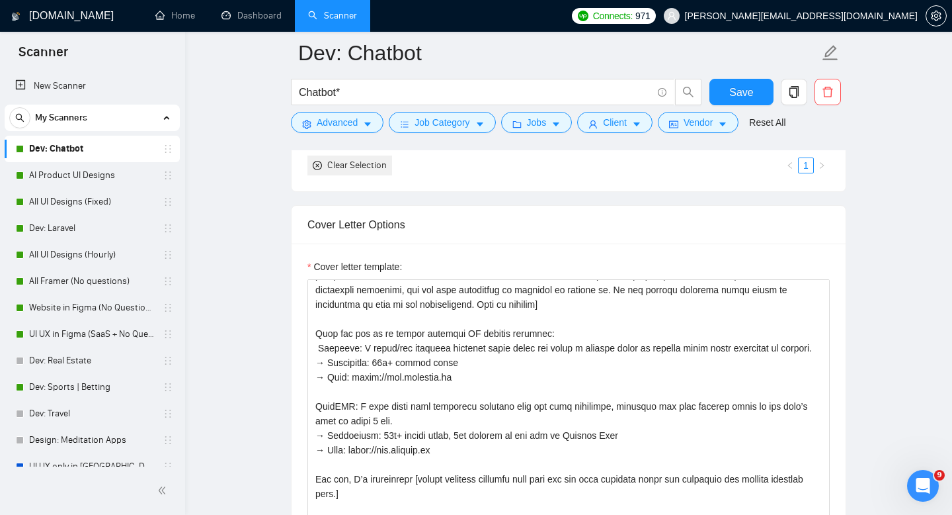
scroll to position [1362, 0]
click at [754, 89] on button "Save" at bounding box center [742, 92] width 64 height 26
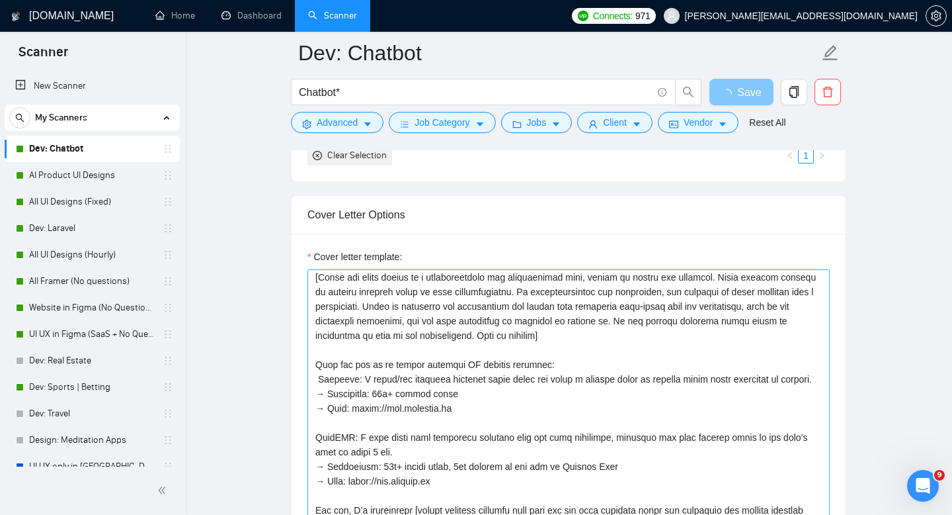
scroll to position [60, 0]
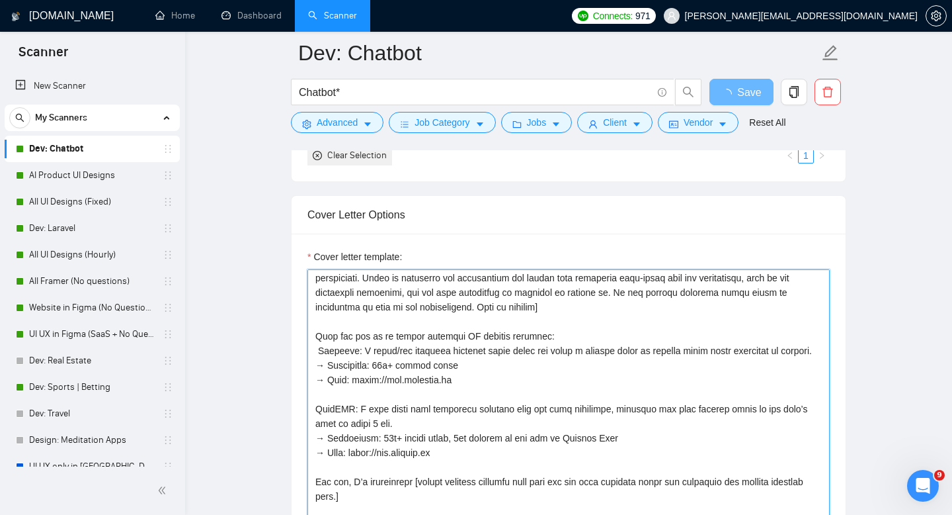
click at [330, 343] on textarea "Cover letter template:" at bounding box center [569, 418] width 522 height 298
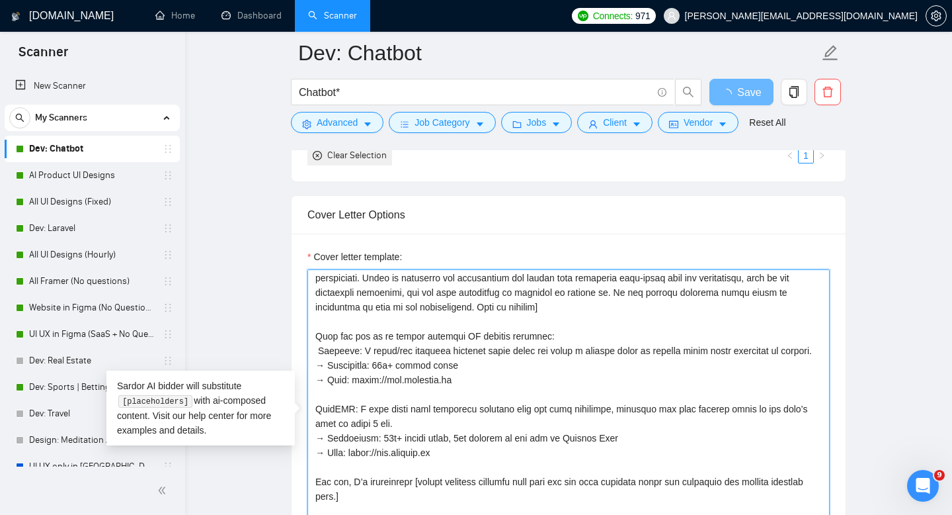
click at [322, 349] on textarea "Cover letter template:" at bounding box center [569, 418] width 522 height 298
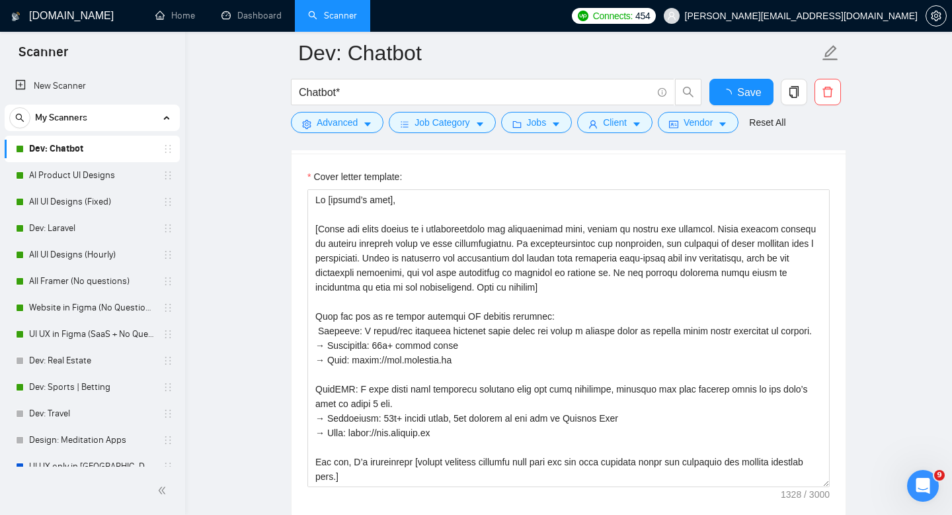
checkbox input "true"
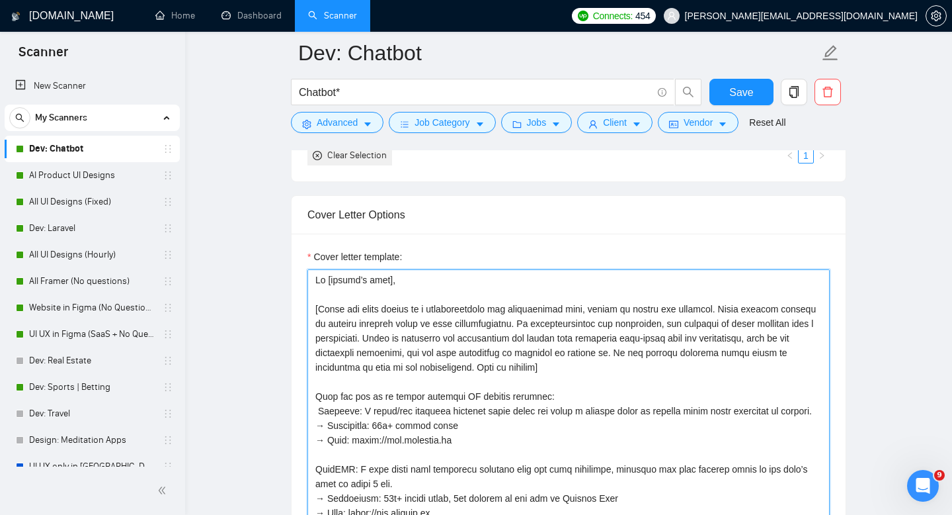
click at [472, 401] on textarea "Cover letter template:" at bounding box center [569, 418] width 522 height 298
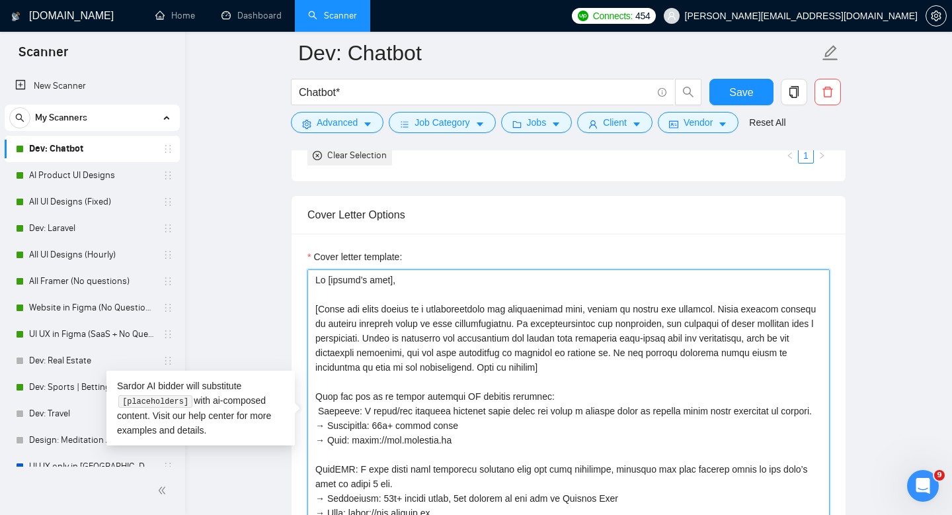
click at [461, 424] on textarea "Cover letter template:" at bounding box center [569, 418] width 522 height 298
click at [349, 390] on textarea "Cover letter template:" at bounding box center [569, 418] width 522 height 298
click at [317, 394] on textarea "Cover letter template:" at bounding box center [569, 418] width 522 height 298
click at [319, 421] on textarea "Cover letter template:" at bounding box center [569, 418] width 522 height 298
click at [319, 411] on textarea "Cover letter template:" at bounding box center [569, 418] width 522 height 298
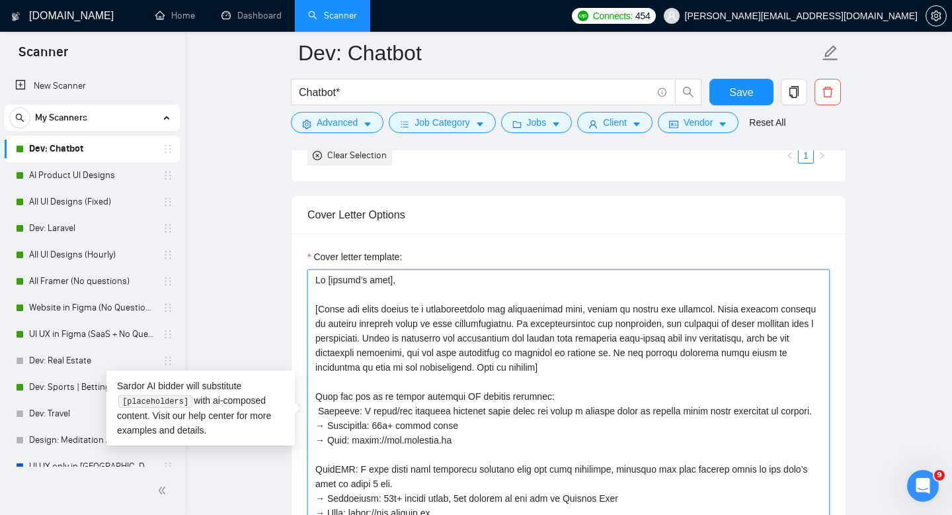
click at [403, 392] on textarea "Cover letter template:" at bounding box center [569, 418] width 522 height 298
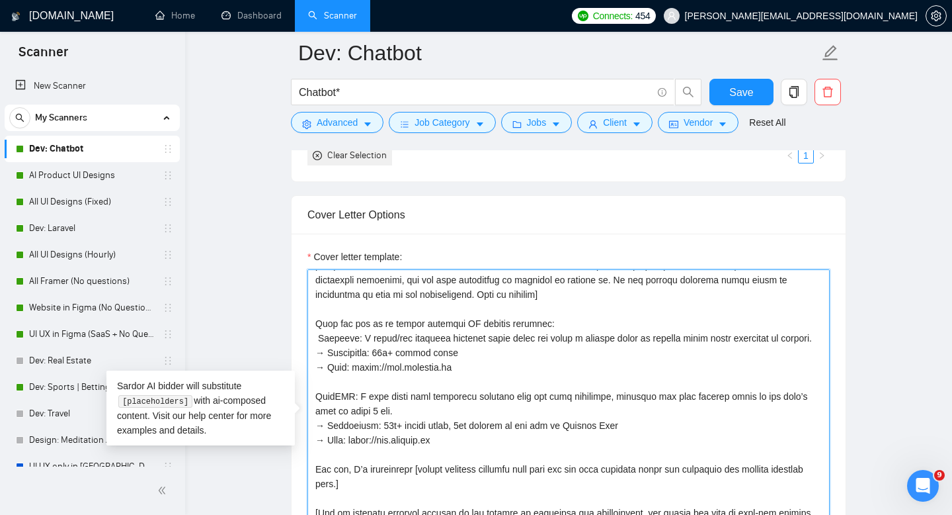
scroll to position [0, 0]
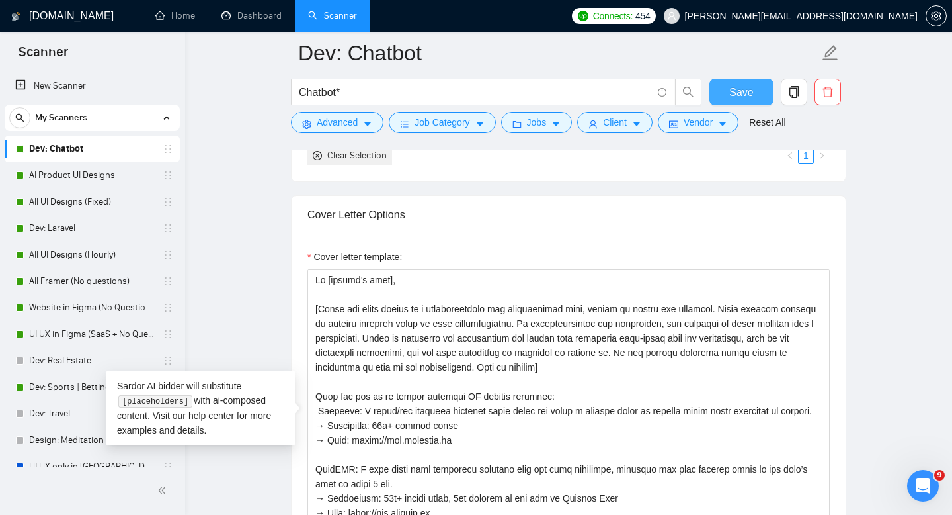
click at [748, 89] on span "Save" at bounding box center [741, 92] width 24 height 17
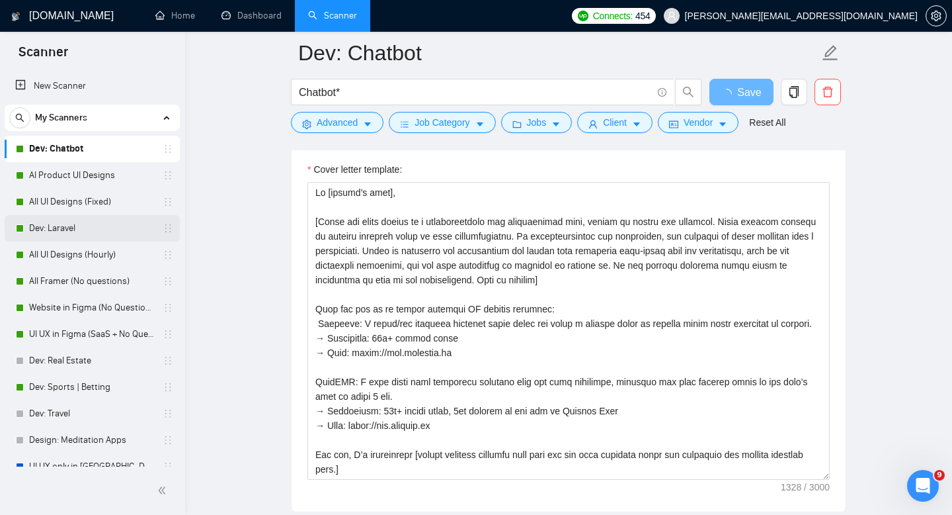
click at [59, 231] on link "Dev: Laravel" at bounding box center [92, 228] width 126 height 26
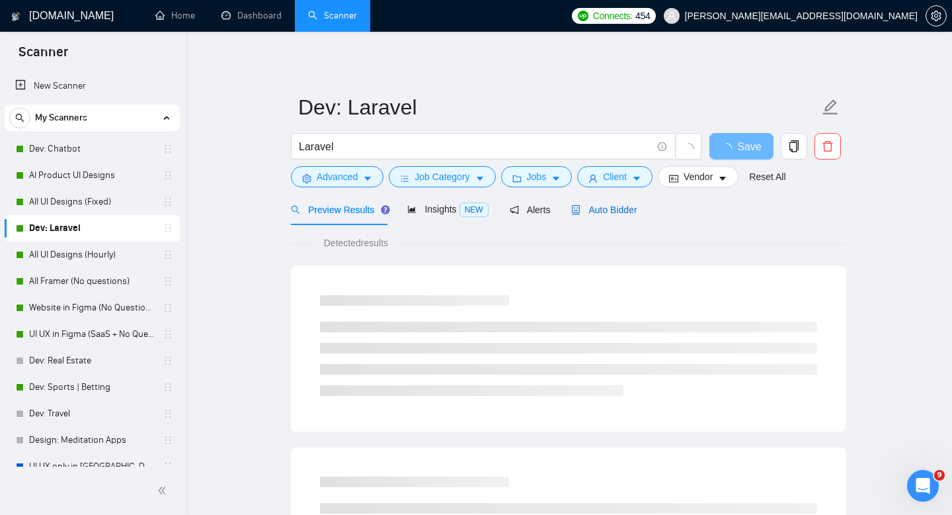
click at [592, 212] on span "Auto Bidder" at bounding box center [603, 209] width 65 height 11
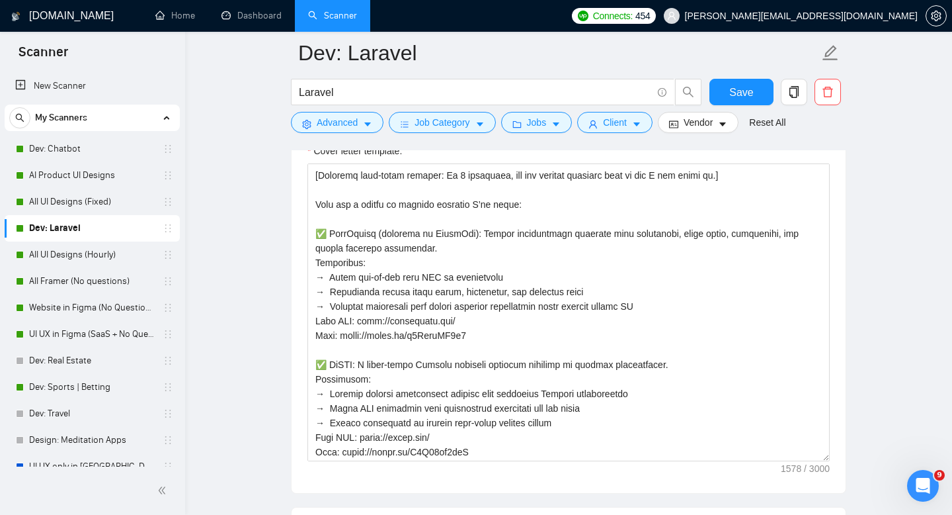
scroll to position [114, 0]
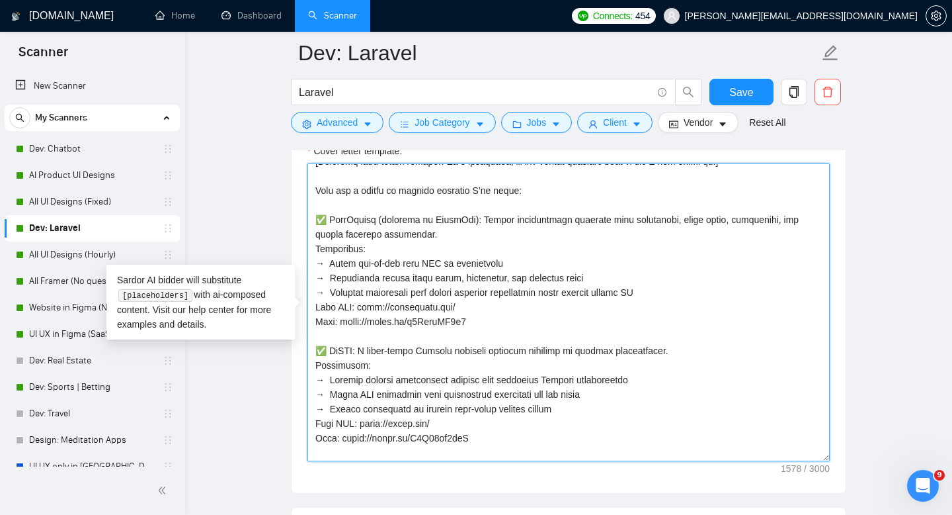
drag, startPoint x: 322, startPoint y: 218, endPoint x: 312, endPoint y: 218, distance: 9.9
click at [312, 218] on textarea "Cover letter template:" at bounding box center [569, 312] width 522 height 298
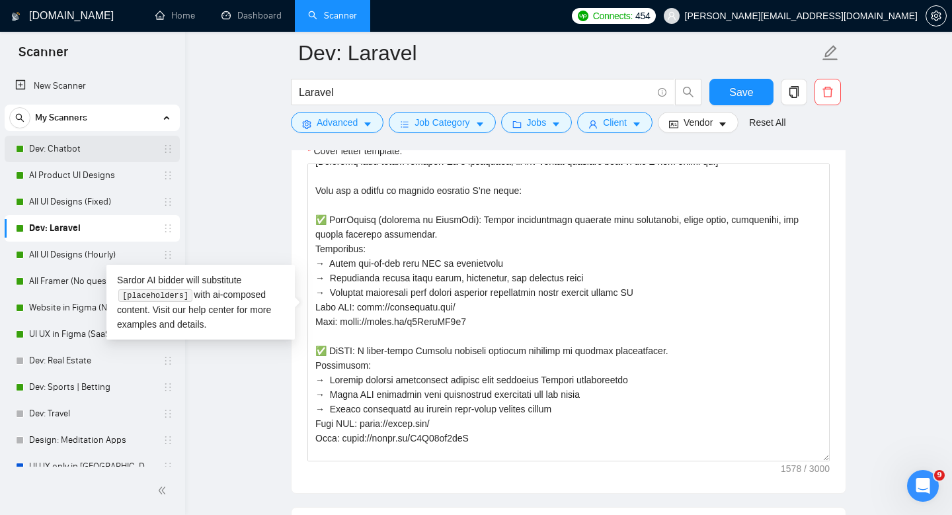
click at [82, 142] on link "Dev: Chatbot" at bounding box center [92, 149] width 126 height 26
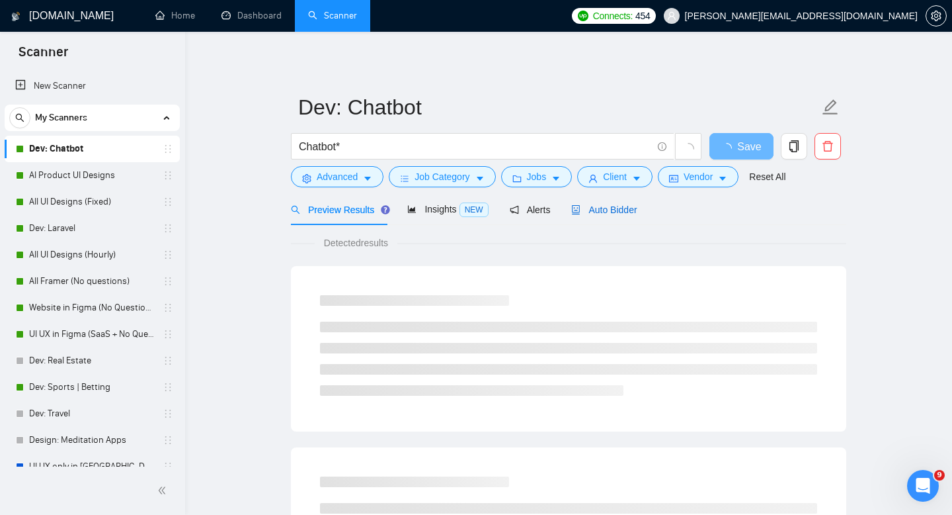
click at [636, 212] on span "Auto Bidder" at bounding box center [603, 209] width 65 height 11
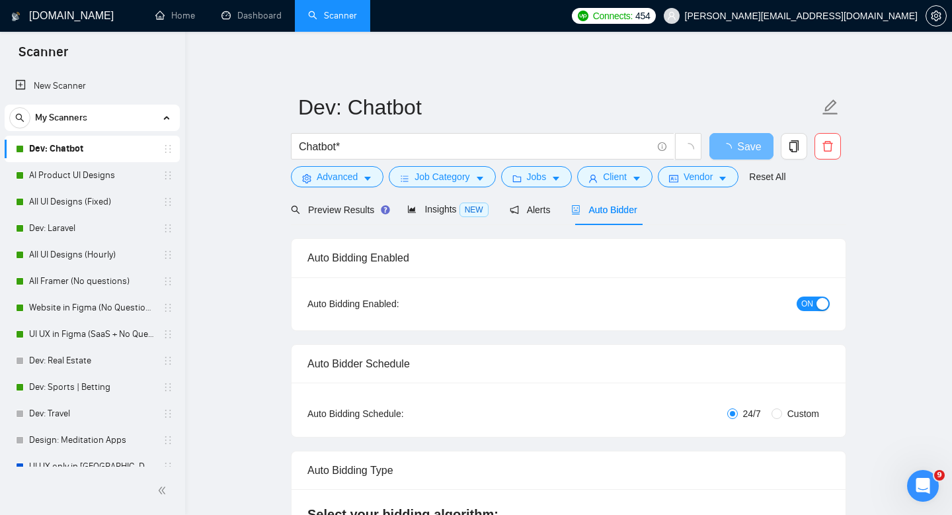
checkbox input "true"
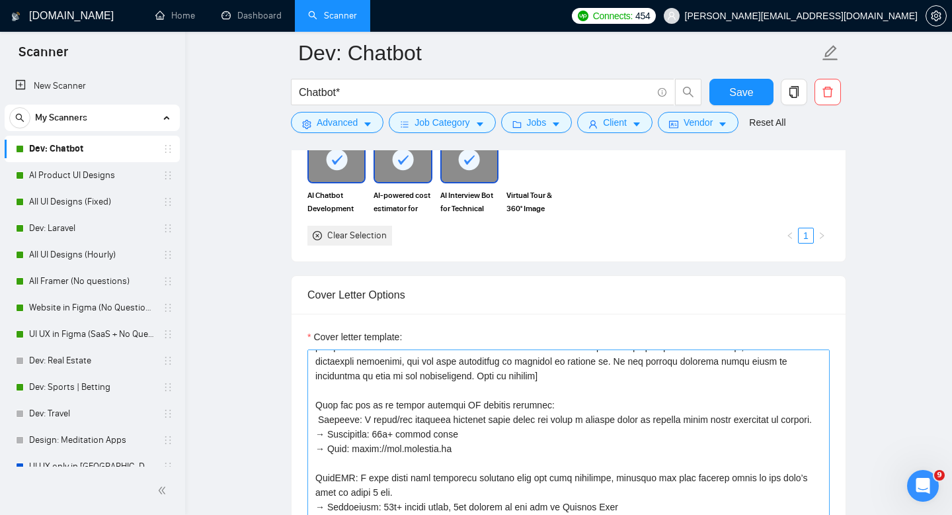
scroll to position [87, 0]
click at [470, 405] on textarea "Cover letter template:" at bounding box center [569, 498] width 522 height 298
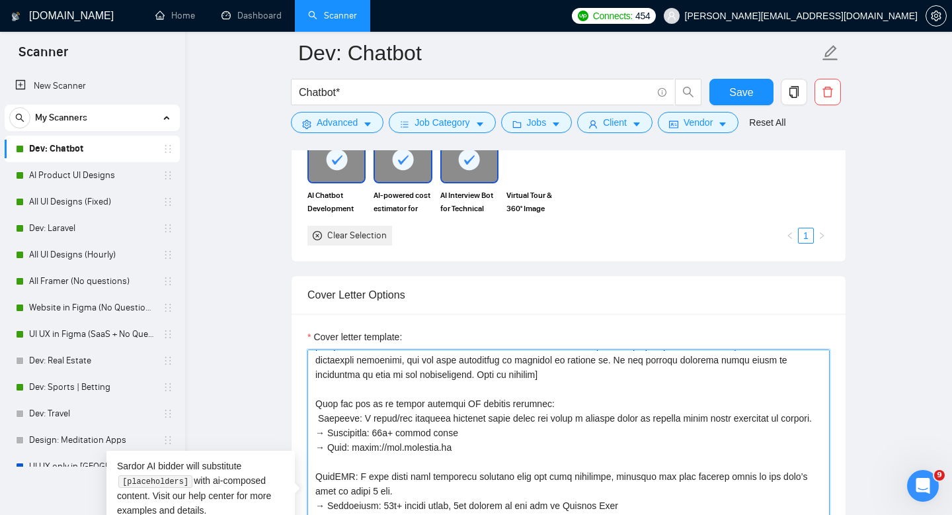
paste textarea "✅"
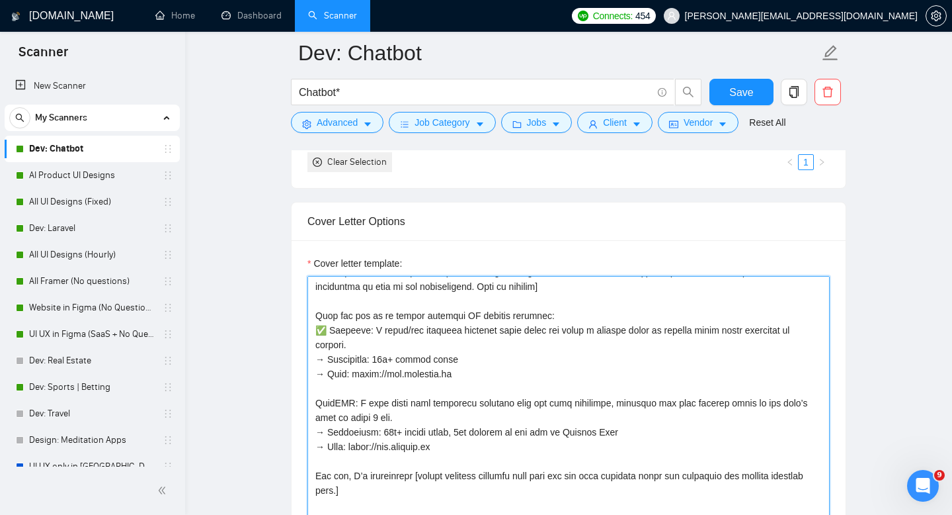
scroll to position [1416, 0]
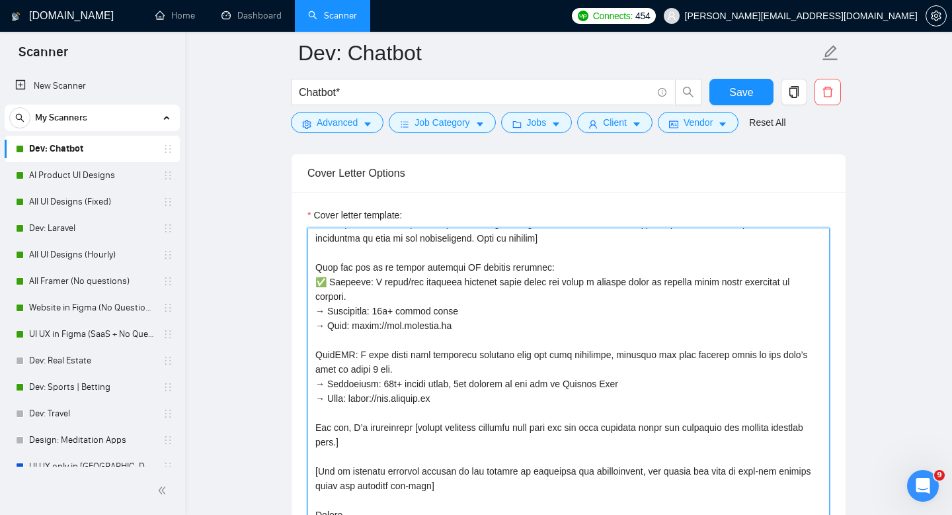
click at [314, 353] on textarea "Cover letter template:" at bounding box center [569, 377] width 522 height 298
paste textarea "✅"
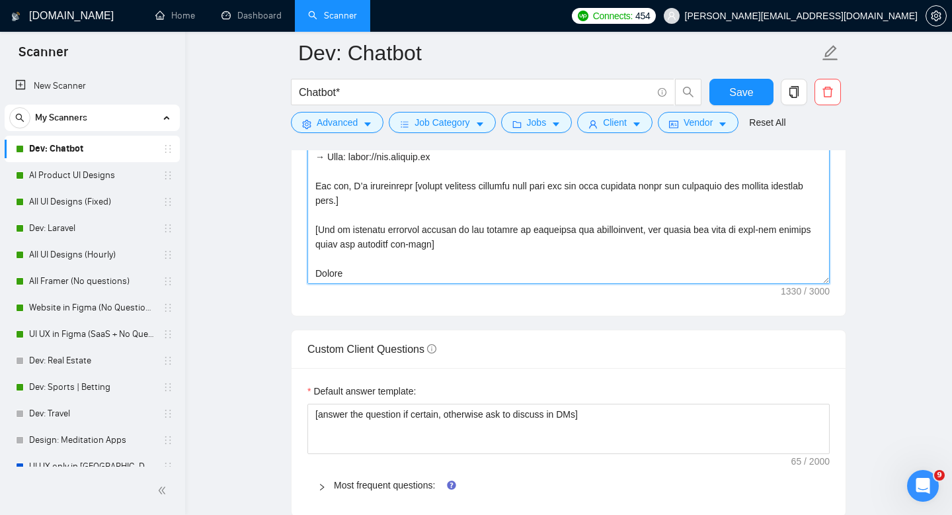
scroll to position [1682, 0]
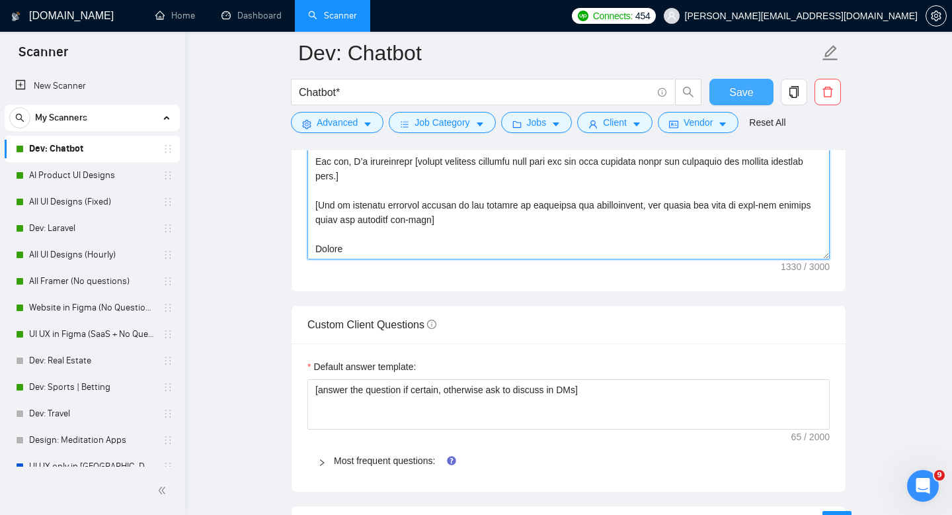
type textarea "Lo [ipsumd’s amet], [Conse adi elits doeius te i utlaboreetdolo mag aliquaenima…"
click at [753, 81] on button "Save" at bounding box center [742, 92] width 64 height 26
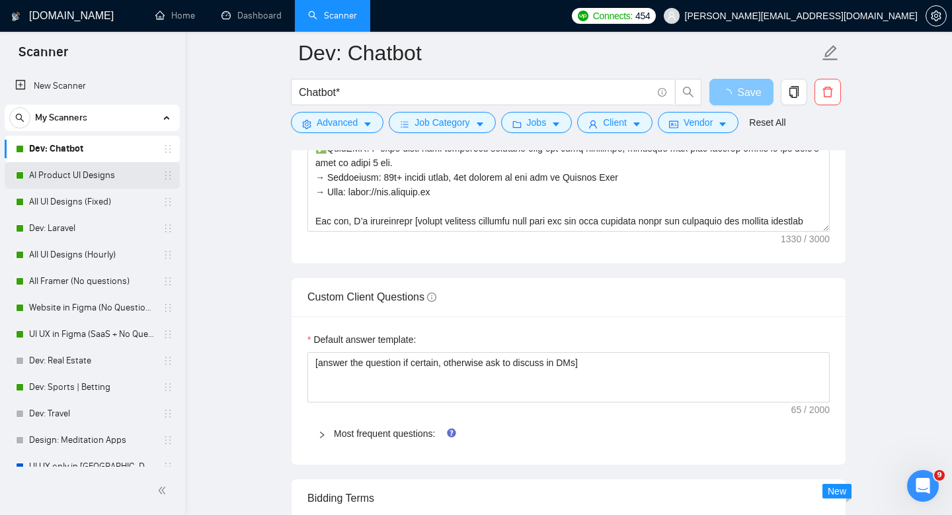
scroll to position [1598, 0]
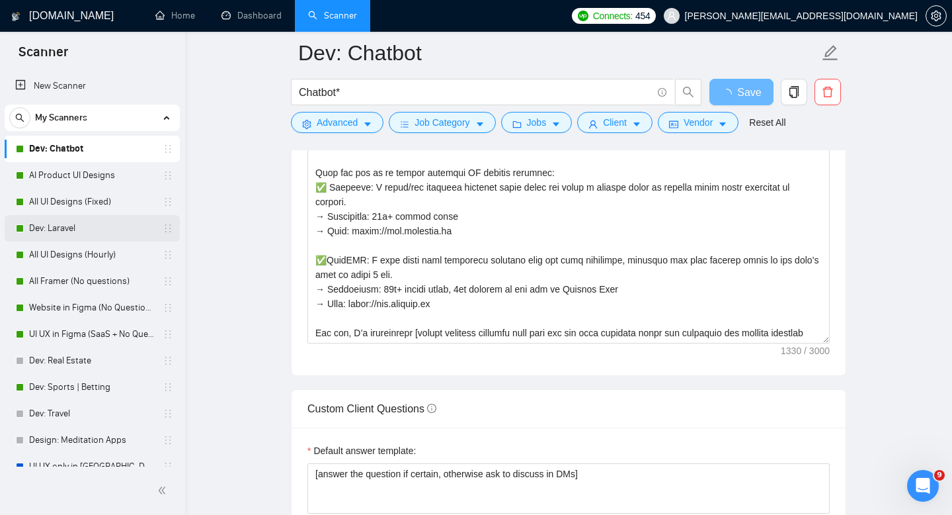
click at [85, 228] on link "Dev: Laravel" at bounding box center [92, 228] width 126 height 26
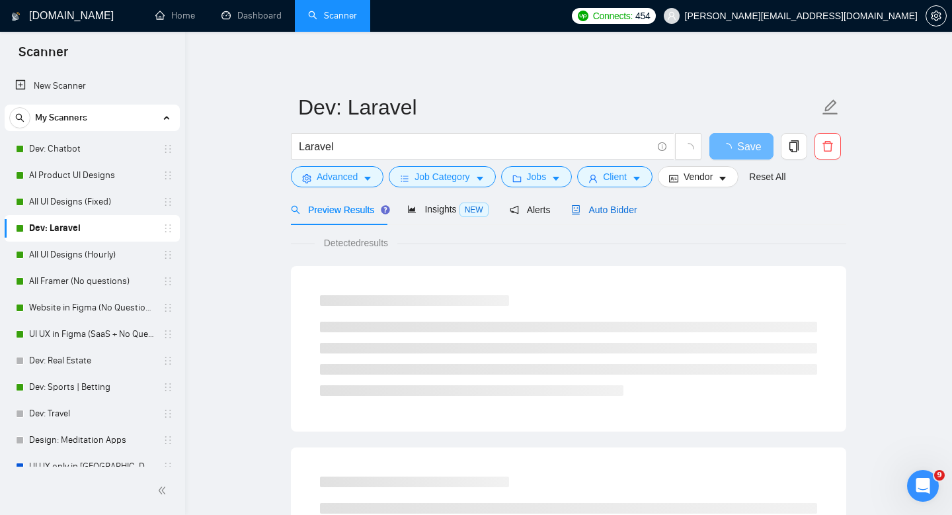
click at [607, 210] on span "Auto Bidder" at bounding box center [603, 209] width 65 height 11
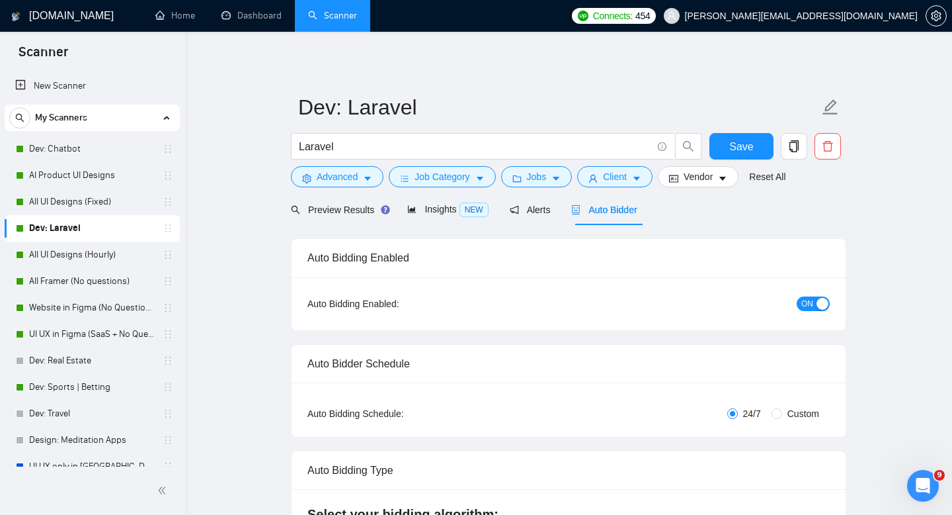
checkbox input "true"
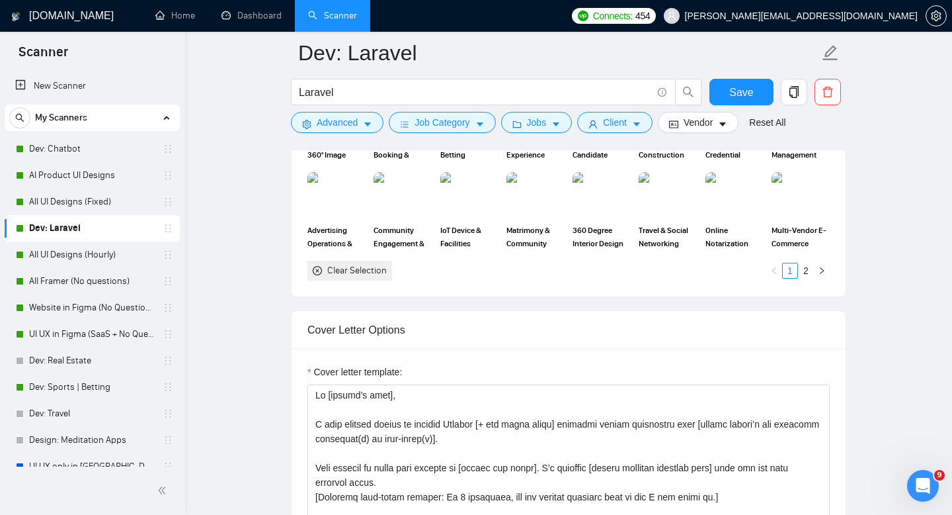
scroll to position [1389, 0]
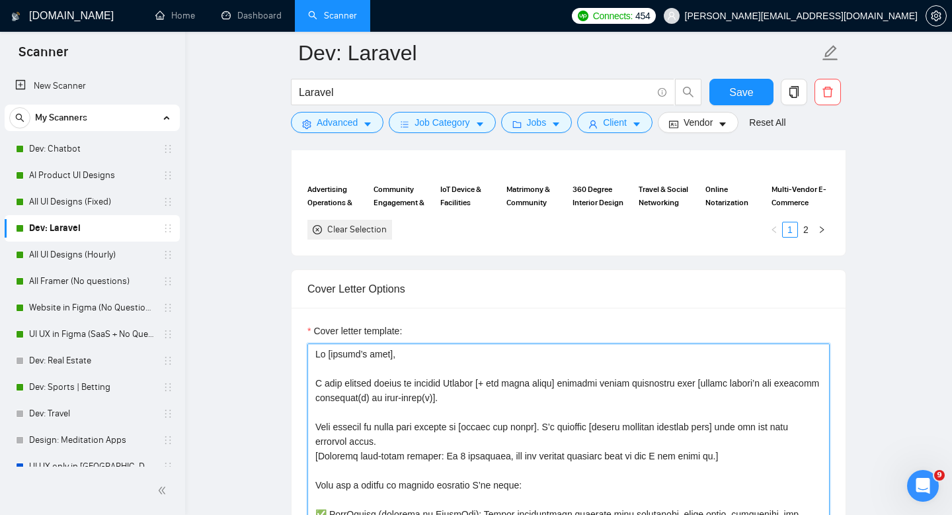
click at [493, 412] on textarea "Cover letter template:" at bounding box center [569, 492] width 522 height 298
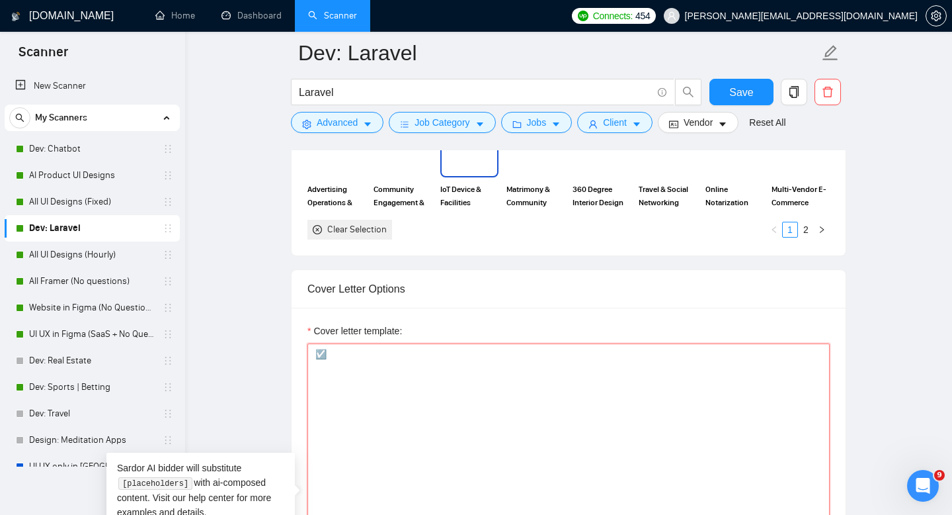
type textarea "Lo [ipsumd’s amet], C adip elitsed doeius te incidid Utlabor [+ etd magna aliqu…"
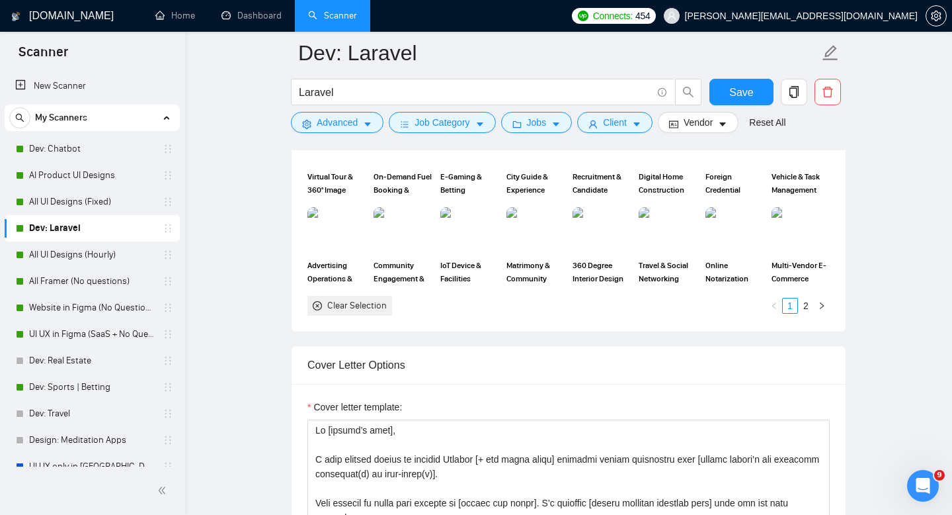
scroll to position [1382, 0]
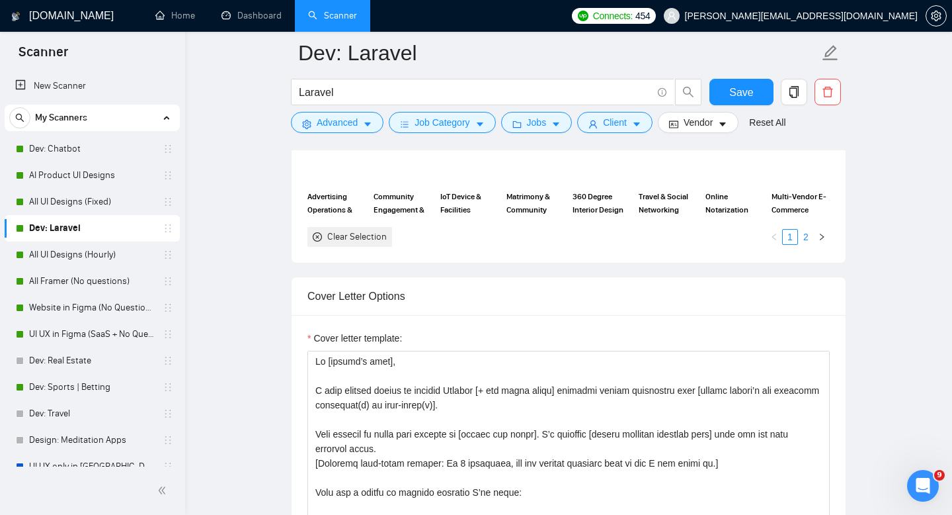
click at [810, 236] on link "2" at bounding box center [806, 236] width 15 height 15
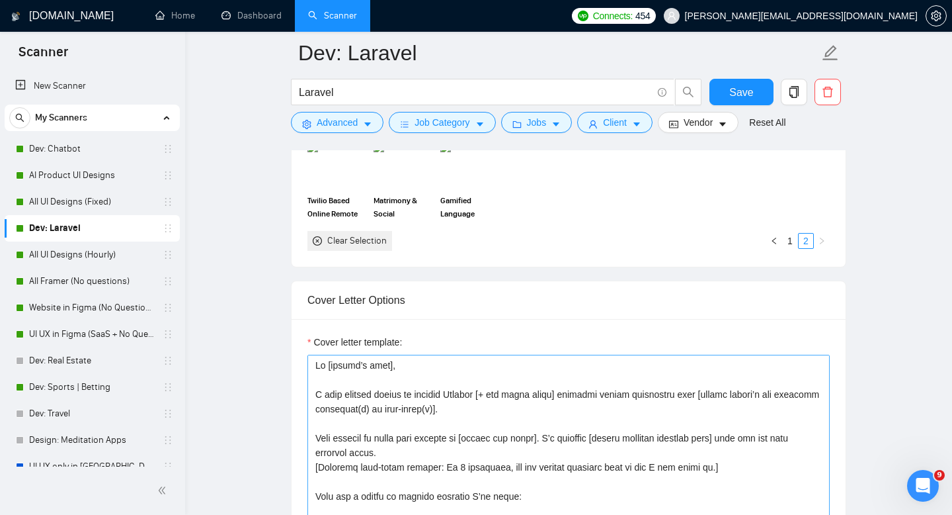
scroll to position [1154, 0]
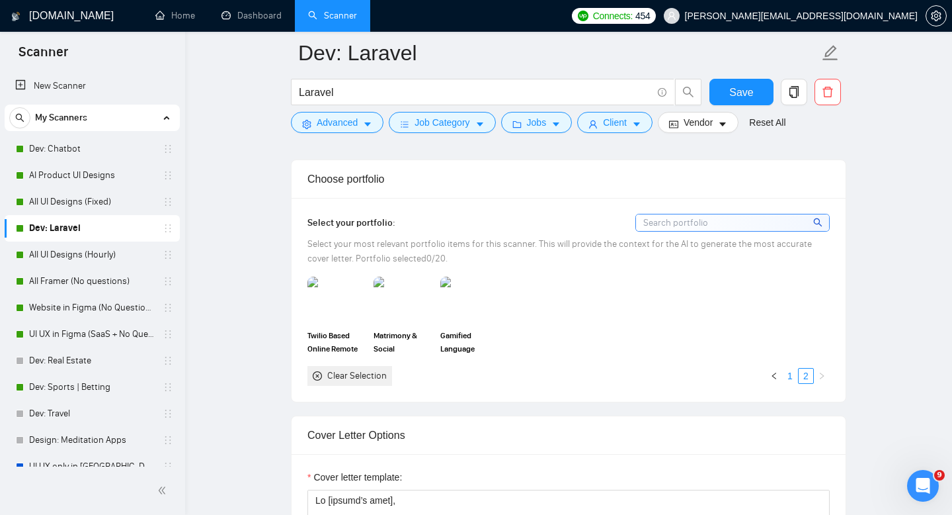
click at [790, 377] on link "1" at bounding box center [790, 375] width 15 height 15
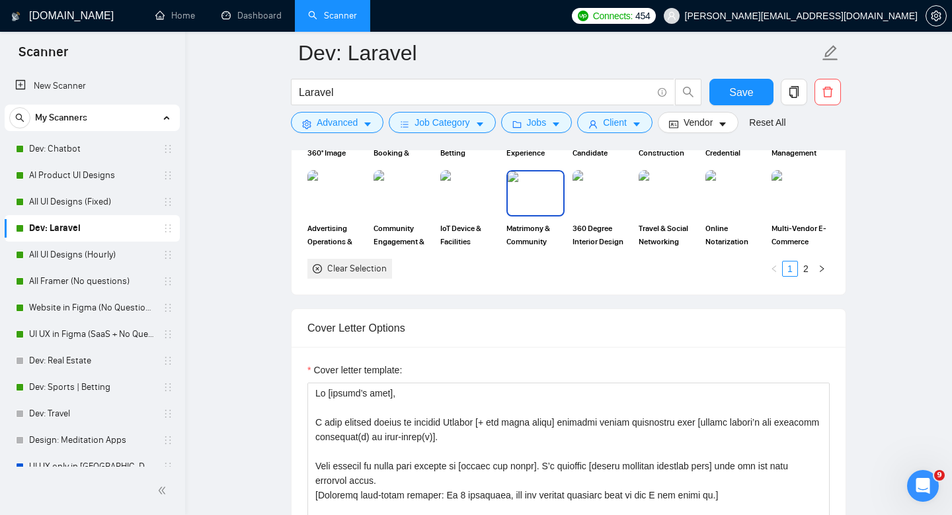
scroll to position [1393, 0]
